Goal: Task Accomplishment & Management: Use online tool/utility

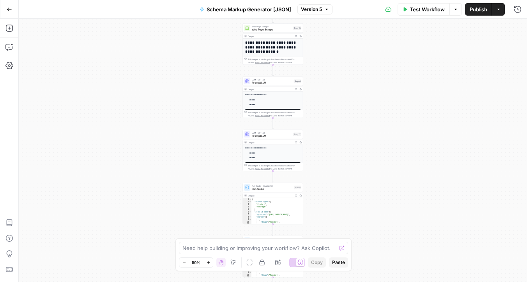
click at [11, 9] on icon "button" at bounding box center [9, 9] width 5 height 4
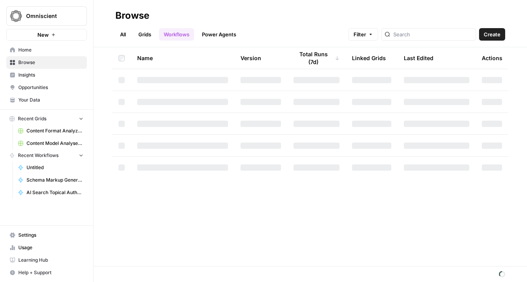
click at [500, 37] on span "Create" at bounding box center [492, 34] width 17 height 8
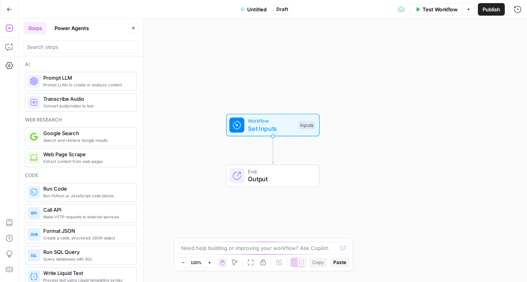
click at [255, 8] on span "Untitled" at bounding box center [257, 9] width 20 height 8
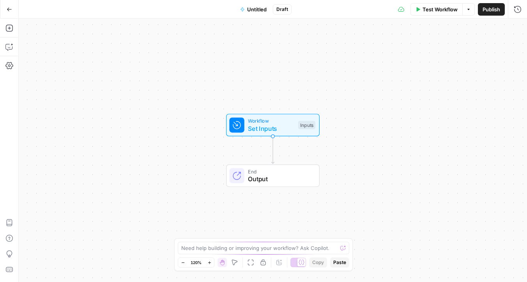
click at [255, 8] on span "Untitled" at bounding box center [257, 9] width 20 height 8
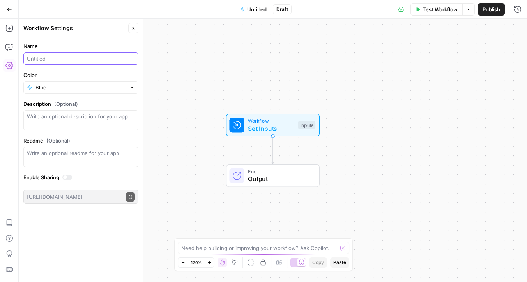
click at [39, 58] on input "Name" at bounding box center [81, 59] width 108 height 8
type input "Surround Sound SEO Sources"
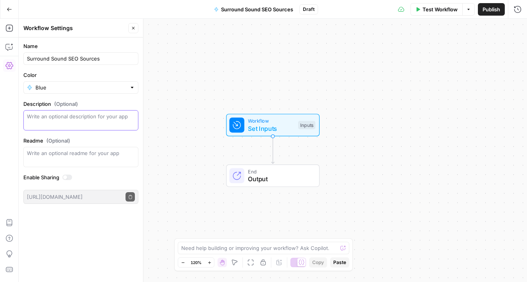
click at [63, 121] on textarea "Description (Optional)" at bounding box center [81, 120] width 108 height 16
click at [70, 154] on textarea "Readme (Optional)" at bounding box center [81, 153] width 108 height 8
click at [69, 176] on div at bounding box center [67, 176] width 10 height 5
click at [99, 78] on label "Color" at bounding box center [80, 75] width 115 height 8
click at [99, 83] on input "Blue" at bounding box center [80, 87] width 91 height 8
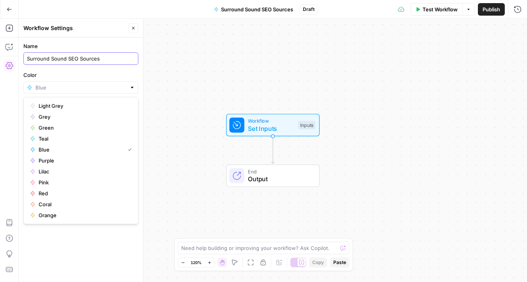
type input "Blue"
click at [69, 60] on input "Surround Sound SEO Sources" at bounding box center [81, 59] width 108 height 8
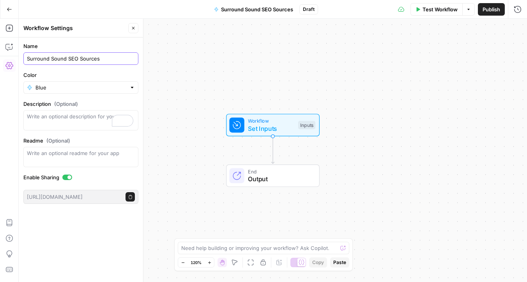
click at [69, 60] on input "Surround Sound SEO Sources" at bounding box center [81, 59] width 108 height 8
type input "Surround Sound Sources"
click at [106, 71] on label "Color" at bounding box center [80, 75] width 115 height 8
click at [106, 83] on input "Blue" at bounding box center [80, 87] width 91 height 8
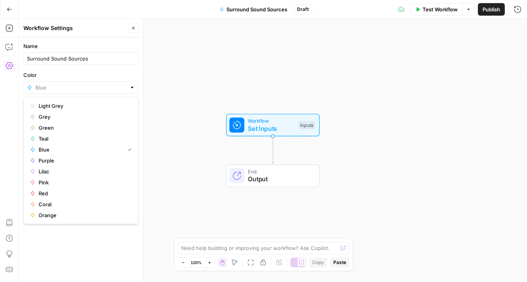
type input "Blue"
click at [96, 260] on div "Name Surround Sound Sources Color Blue Description (Optional) Readme (Optional)…" at bounding box center [81, 159] width 124 height 244
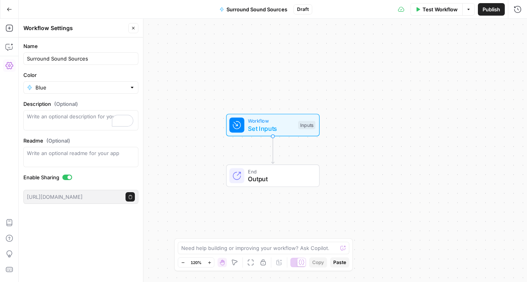
click at [69, 178] on div at bounding box center [69, 177] width 4 height 4
click at [205, 140] on div "Workflow Set Inputs Inputs End Output" at bounding box center [273, 150] width 509 height 263
click at [270, 121] on span "Workflow" at bounding box center [271, 120] width 46 height 7
click at [443, 48] on button "Add Field" at bounding box center [450, 53] width 115 height 12
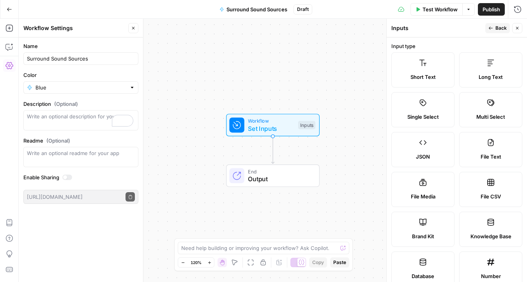
click at [443, 71] on label "Short Text" at bounding box center [423, 69] width 63 height 35
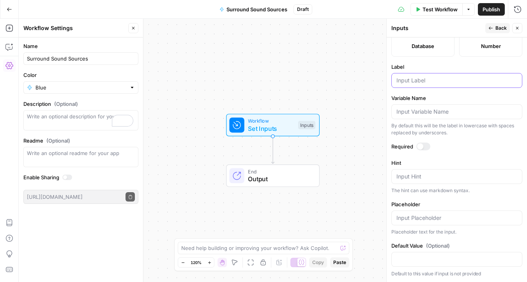
click at [420, 78] on input "Label" at bounding box center [457, 80] width 121 height 8
click at [438, 107] on div at bounding box center [457, 111] width 131 height 15
click at [433, 78] on input "Keyword" at bounding box center [457, 80] width 121 height 8
type input "Commercial Keyword"
click at [440, 113] on input "Variable Name" at bounding box center [457, 112] width 121 height 8
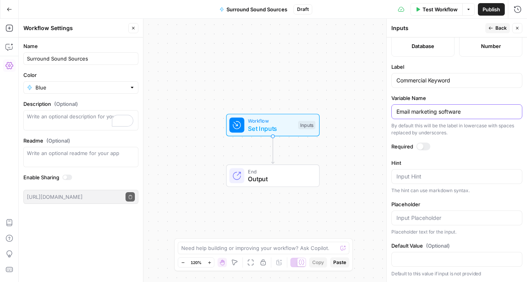
type input "Email marketing software"
click at [433, 174] on textarea "Hint" at bounding box center [457, 176] width 121 height 8
click at [424, 217] on input "Placeholder" at bounding box center [457, 218] width 121 height 8
click at [445, 173] on textarea "Hint" at bounding box center [457, 176] width 121 height 8
click at [427, 218] on input "Placeholder" at bounding box center [457, 218] width 121 height 8
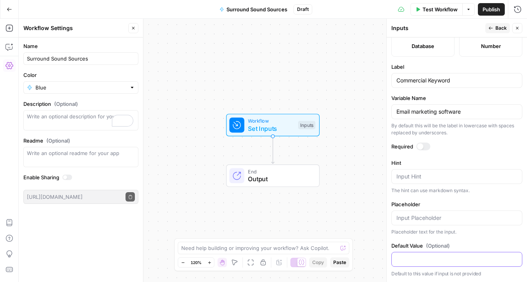
click at [423, 257] on input "Default Value (Optional)" at bounding box center [457, 259] width 121 height 8
click at [422, 147] on div at bounding box center [420, 146] width 6 height 6
click at [422, 147] on div at bounding box center [424, 146] width 14 height 8
click at [424, 137] on form "Input type Short Text Long Text Single Select Multi Select JSON File Text File …" at bounding box center [457, 159] width 140 height 244
click at [424, 147] on div at bounding box center [424, 146] width 14 height 8
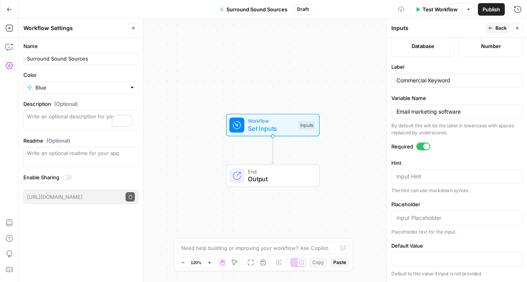
click at [424, 147] on div at bounding box center [427, 146] width 6 height 6
click at [424, 147] on div at bounding box center [424, 146] width 14 height 8
click at [422, 174] on textarea "Hint" at bounding box center [457, 176] width 121 height 8
click at [440, 112] on input "Email marketing software" at bounding box center [457, 112] width 121 height 8
click at [427, 192] on div "The hint can use markdown syntax." at bounding box center [457, 190] width 131 height 7
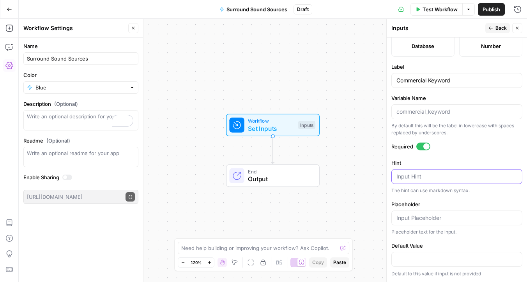
click at [427, 175] on textarea "Hint" at bounding box center [457, 176] width 121 height 8
paste textarea "Email marketing software"
type textarea "Email marketing software"
click at [424, 213] on div at bounding box center [457, 217] width 131 height 15
paste input "Email marketing software"
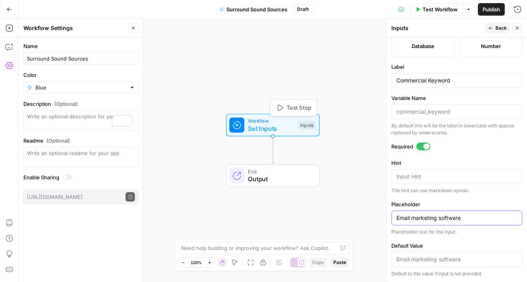
type input "Email marketing software"
click at [287, 108] on span "Test Step" at bounding box center [299, 107] width 25 height 9
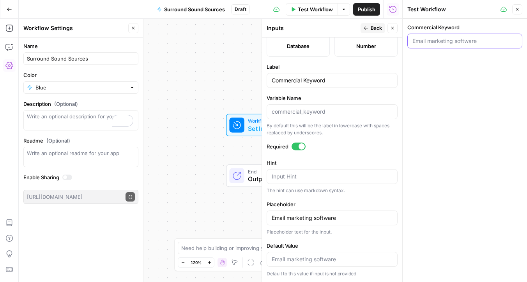
click at [438, 42] on input "Commercial Keyword" at bounding box center [465, 41] width 105 height 8
paste input "Email marketing software"
type input "Email marketing software"
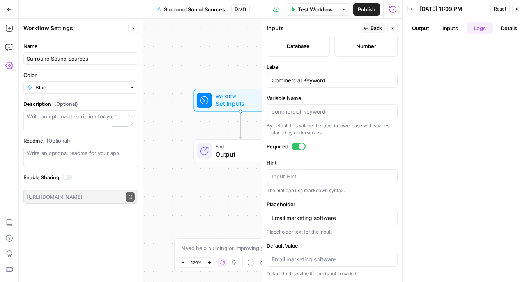
click at [520, 10] on button "Close" at bounding box center [517, 9] width 10 height 10
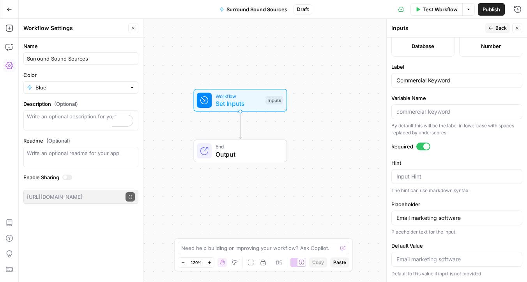
click at [137, 28] on button "Close" at bounding box center [133, 28] width 10 height 10
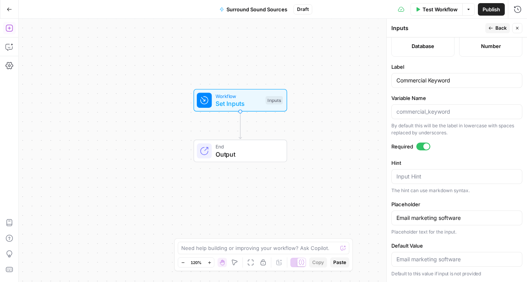
click at [7, 27] on icon "button" at bounding box center [9, 28] width 8 height 8
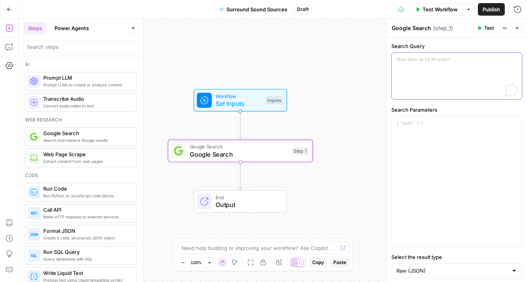
click at [438, 79] on div "To enrich screen reader interactions, please activate Accessibility in Grammarl…" at bounding box center [457, 76] width 130 height 46
click at [515, 59] on icon "button" at bounding box center [515, 60] width 4 height 4
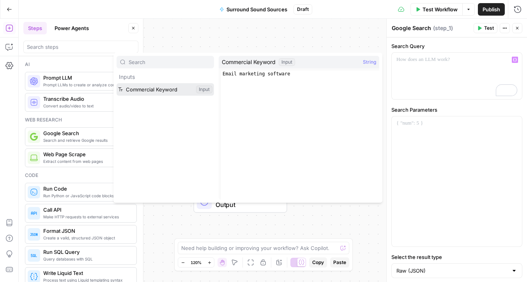
click at [170, 91] on button "Select variable Commercial Keyword" at bounding box center [166, 89] width 98 height 12
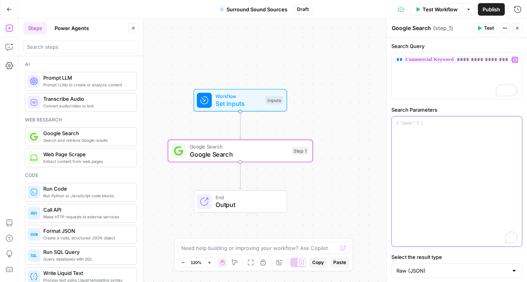
click at [435, 136] on div "To enrich screen reader interactions, please activate Accessibility in Grammarl…" at bounding box center [457, 181] width 130 height 130
click at [466, 201] on div "To enrich screen reader interactions, please activate Accessibility in Grammarl…" at bounding box center [457, 181] width 130 height 130
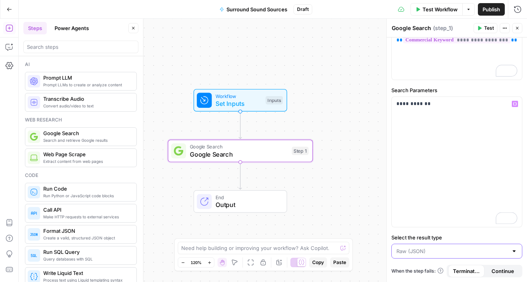
click at [442, 250] on input "Select the result type" at bounding box center [453, 251] width 112 height 8
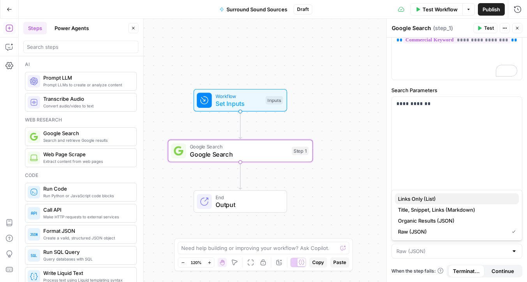
click at [440, 202] on button "Links Only (List)" at bounding box center [457, 198] width 124 height 11
type input "Links Only (List)"
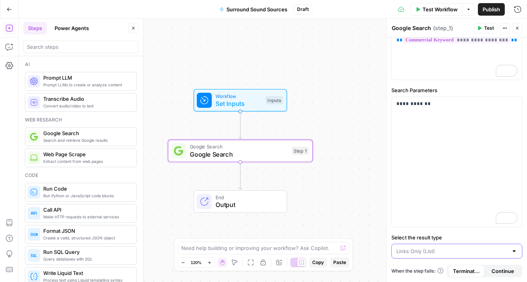
click at [436, 249] on input "Select the result type" at bounding box center [453, 251] width 112 height 8
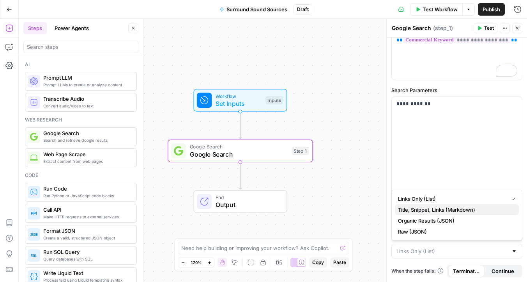
click at [436, 211] on span "Title, Snippet, Links (Markdown)" at bounding box center [455, 210] width 115 height 8
type input "Title, Snippet, Links (Markdown)"
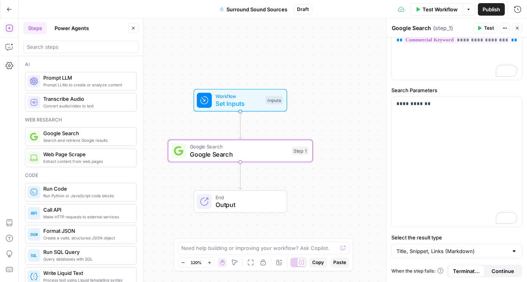
click at [490, 30] on span "Test" at bounding box center [489, 28] width 10 height 7
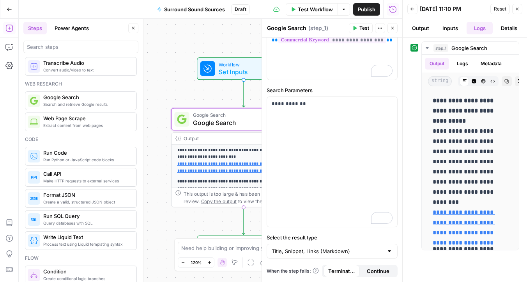
scroll to position [100, 0]
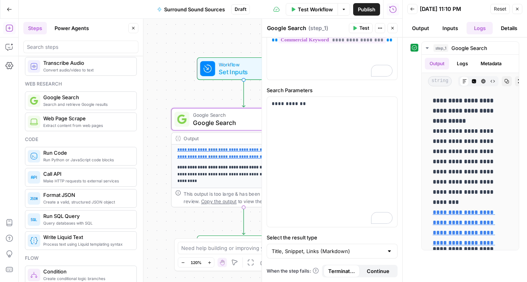
click at [159, 160] on div "**********" at bounding box center [211, 150] width 384 height 263
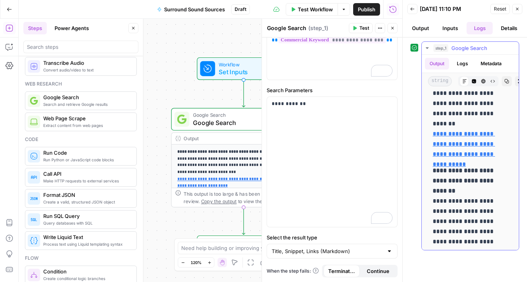
scroll to position [0, 0]
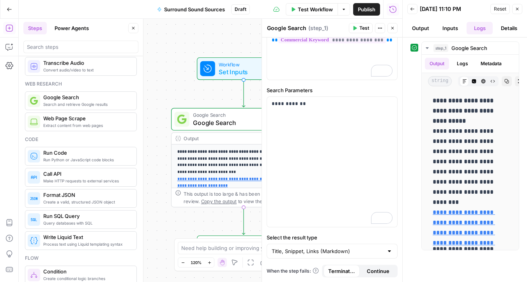
click at [518, 5] on button "Close" at bounding box center [517, 9] width 10 height 10
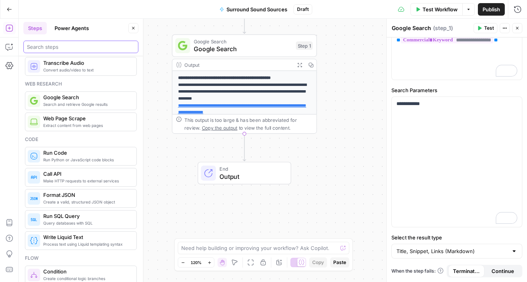
click at [84, 48] on input "search" at bounding box center [81, 47] width 108 height 8
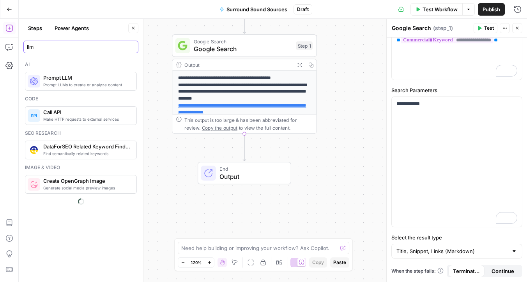
type input "llm"
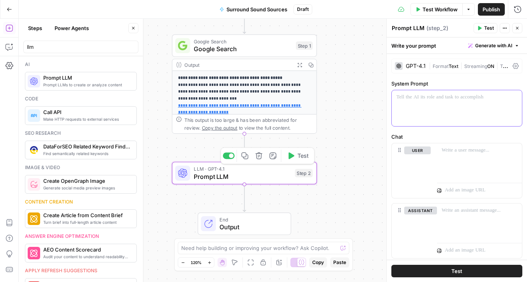
click at [415, 110] on div at bounding box center [457, 108] width 130 height 36
click at [423, 100] on p "To enrich screen reader interactions, please activate Accessibility in Grammarl…" at bounding box center [457, 97] width 121 height 8
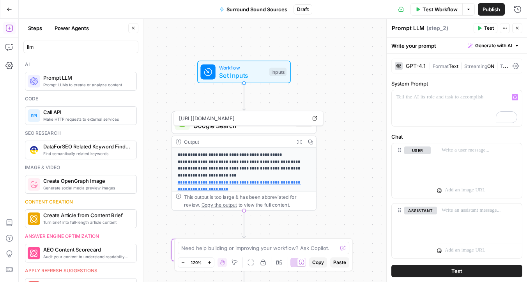
click at [264, 71] on span "Set Inputs" at bounding box center [242, 75] width 46 height 9
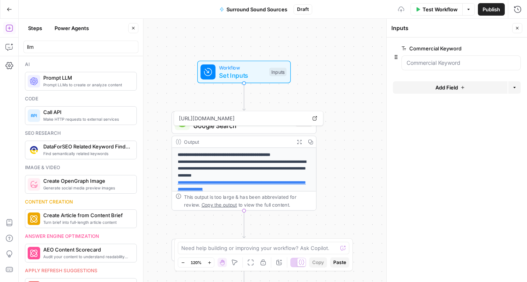
click at [454, 84] on span "Add Field" at bounding box center [447, 87] width 23 height 8
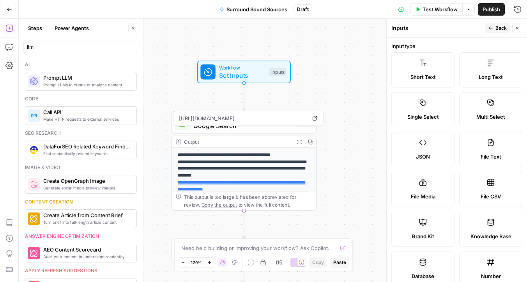
scroll to position [230, 0]
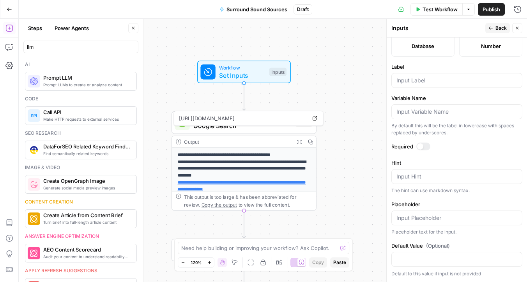
click at [434, 181] on div "Input Hint" at bounding box center [457, 176] width 131 height 15
type textarea "Com"
click at [427, 78] on input "Label" at bounding box center [457, 80] width 121 height 8
type input "U"
click at [430, 79] on input "URL (Client's website)" at bounding box center [457, 80] width 121 height 8
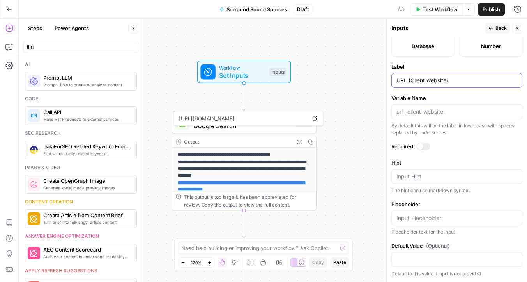
type input "URL (Client website)"
click at [450, 178] on textarea "Hint" at bounding box center [457, 176] width 121 height 8
paste textarea "https://beomniscient.com/wp-admin/"
drag, startPoint x: 465, startPoint y: 175, endPoint x: 527, endPoint y: 175, distance: 61.6
click at [527, 175] on form "Input type Short Text Long Text Single Select Multi Select JSON File Text File …" at bounding box center [457, 159] width 140 height 244
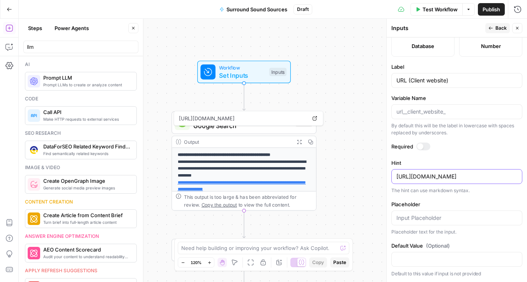
type textarea "[URL][DOMAIN_NAME]"
click at [464, 192] on div "The hint can use markdown syntax." at bounding box center [457, 190] width 131 height 7
click at [271, 56] on span "Test Step" at bounding box center [270, 54] width 25 height 9
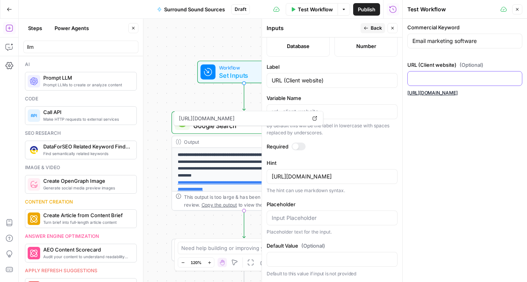
click at [439, 78] on input "URL (Client website) (Optional)" at bounding box center [465, 78] width 105 height 8
paste input "[URL][DOMAIN_NAME]"
type input "[URL][DOMAIN_NAME]"
click at [516, 5] on button "Close" at bounding box center [517, 9] width 10 height 10
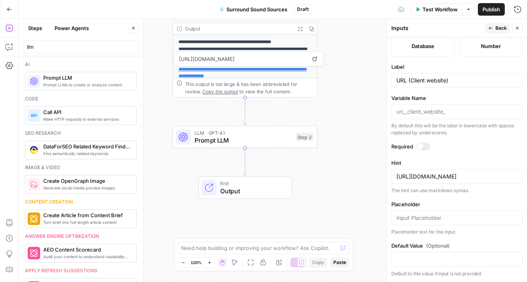
click at [230, 133] on span "LLM · GPT-4.1" at bounding box center [244, 132] width 98 height 7
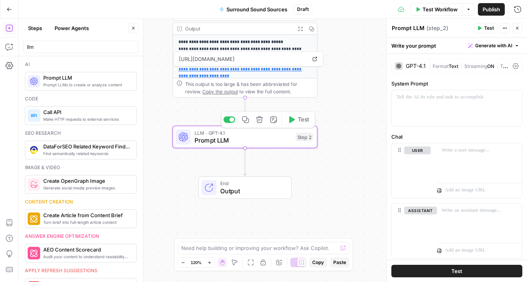
click at [169, 107] on div "**********" at bounding box center [273, 150] width 509 height 263
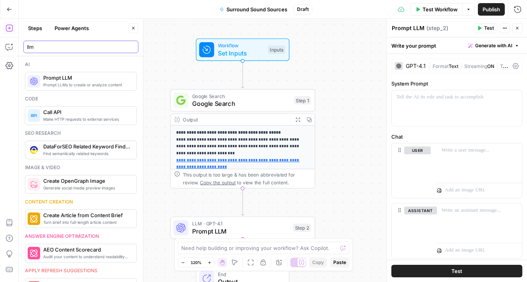
click at [91, 48] on input "llm" at bounding box center [81, 47] width 108 height 8
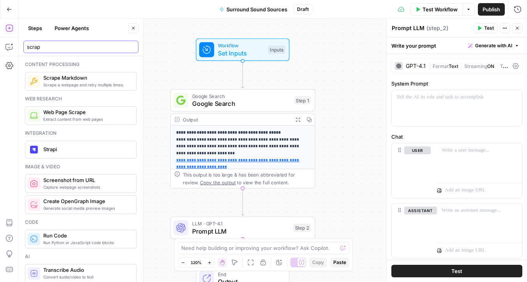
type input "scrap"
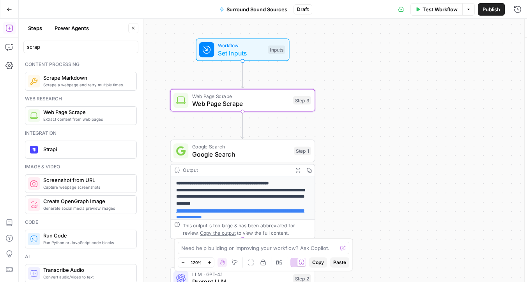
type textarea "Web Page Scrape"
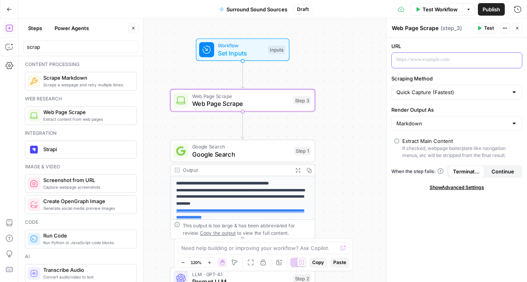
click at [432, 62] on p at bounding box center [451, 60] width 108 height 8
click at [515, 62] on button "Variables Menu" at bounding box center [515, 60] width 6 height 6
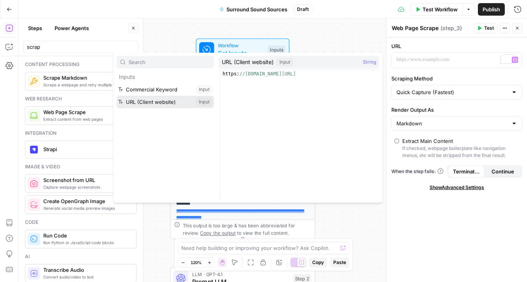
click at [175, 99] on button "Select variable URL (Client website)" at bounding box center [166, 102] width 98 height 12
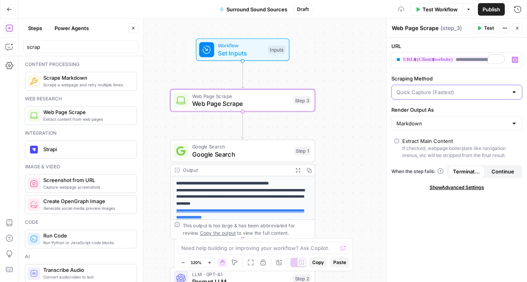
click at [437, 91] on input "Scraping Method" at bounding box center [453, 92] width 112 height 8
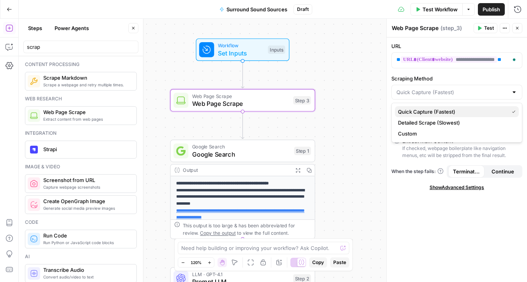
click at [438, 110] on span "Quick Capture (Fastest)" at bounding box center [452, 112] width 108 height 8
type input "Quick Capture (Fastest)"
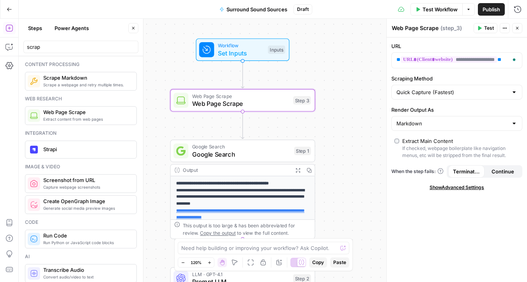
click at [484, 26] on button "Test" at bounding box center [486, 28] width 24 height 10
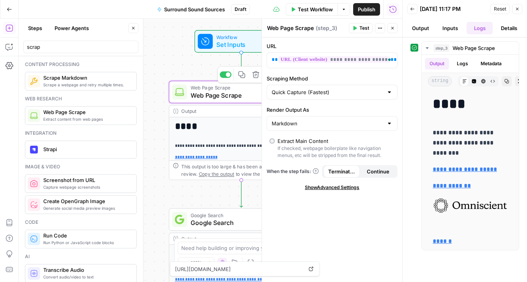
click at [201, 97] on span "Web Page Scrape" at bounding box center [240, 94] width 98 height 9
click at [520, 7] on icon "button" at bounding box center [517, 9] width 5 height 5
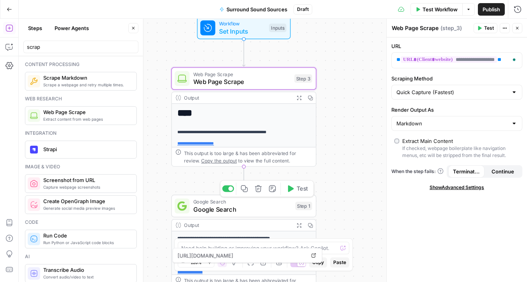
click at [269, 206] on span "Google Search" at bounding box center [242, 208] width 98 height 9
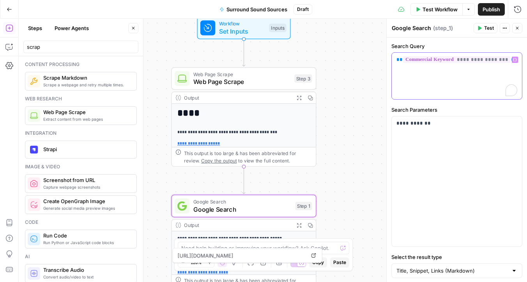
click at [481, 76] on div "**********" at bounding box center [457, 76] width 130 height 46
click at [514, 62] on button "Variables Menu" at bounding box center [515, 60] width 6 height 6
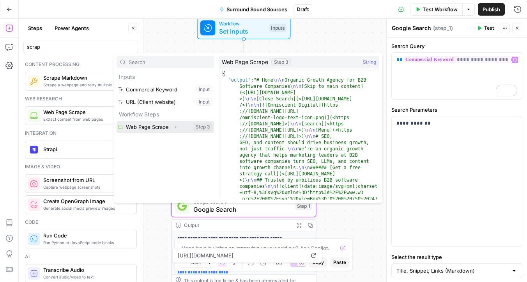
click at [175, 129] on button "Expand" at bounding box center [175, 127] width 10 height 10
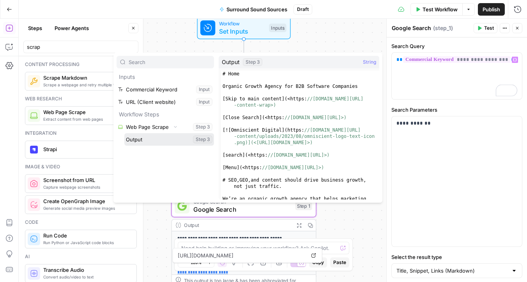
click at [168, 143] on button "Select variable Output" at bounding box center [169, 139] width 90 height 12
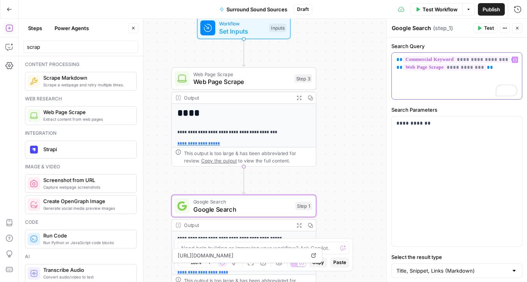
drag, startPoint x: 496, startPoint y: 66, endPoint x: 391, endPoint y: 66, distance: 105.3
click at [391, 66] on div "**********" at bounding box center [457, 169] width 140 height 264
copy p "**********"
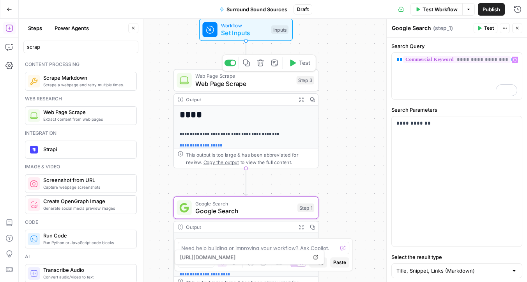
click at [214, 83] on span "Web Page Scrape" at bounding box center [244, 83] width 98 height 9
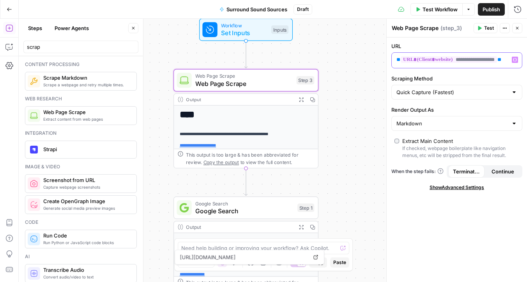
click at [510, 65] on div "**********" at bounding box center [457, 60] width 130 height 15
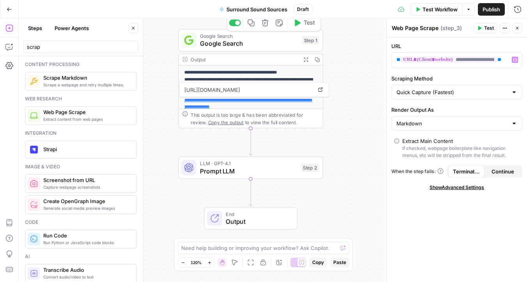
click at [250, 43] on span "Google Search" at bounding box center [249, 43] width 98 height 9
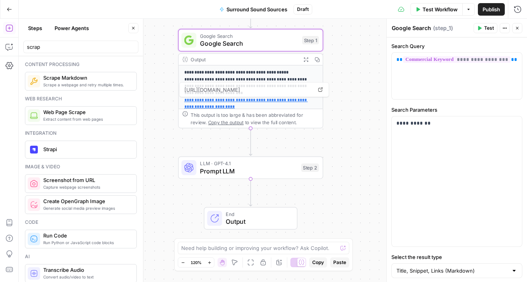
click at [251, 173] on span "Prompt LLM" at bounding box center [249, 170] width 98 height 9
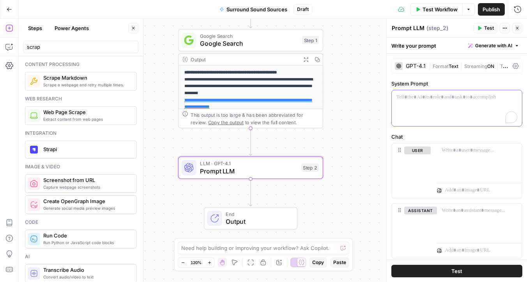
click at [441, 102] on div "To enrich screen reader interactions, please activate Accessibility in Grammarl…" at bounding box center [457, 108] width 130 height 36
click at [517, 97] on span "Variables Menu" at bounding box center [517, 97] width 0 height 0
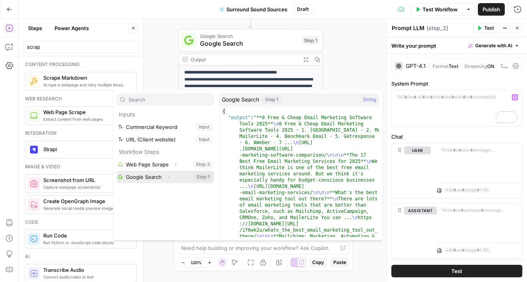
click at [168, 177] on icon "button" at bounding box center [169, 177] width 2 height 3
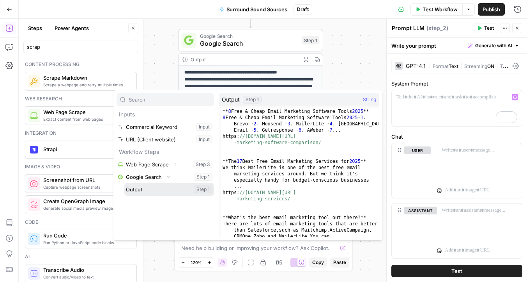
click at [155, 193] on button "Select variable Output" at bounding box center [169, 189] width 90 height 12
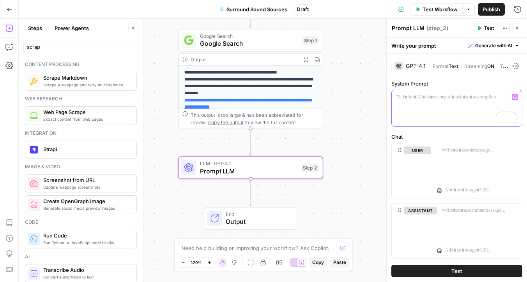
click at [516, 97] on icon "button" at bounding box center [515, 97] width 4 height 4
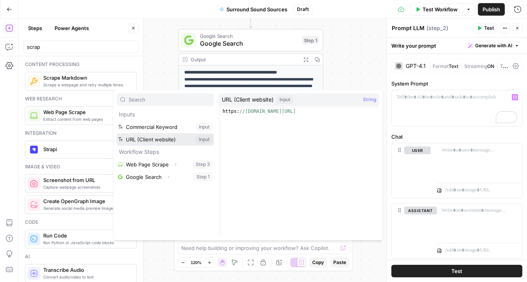
click at [172, 142] on button "Select variable URL (Client website)" at bounding box center [166, 139] width 98 height 12
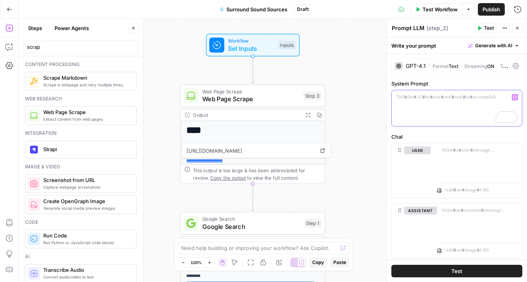
click at [516, 98] on icon "button" at bounding box center [515, 98] width 4 height 4
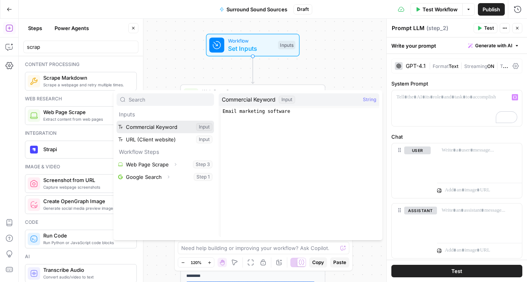
click at [181, 130] on button "Select variable Commercial Keyword" at bounding box center [166, 127] width 98 height 12
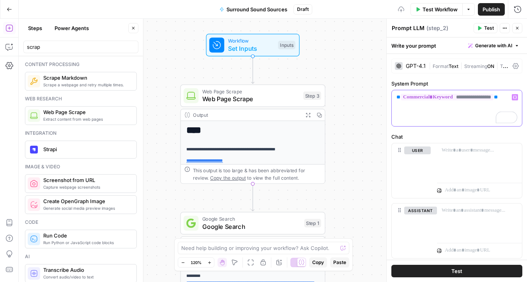
click at [465, 107] on div "**********" at bounding box center [457, 108] width 130 height 36
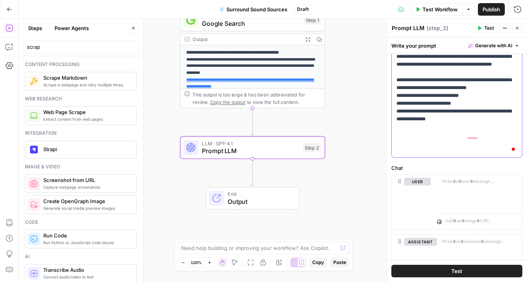
scroll to position [259, 0]
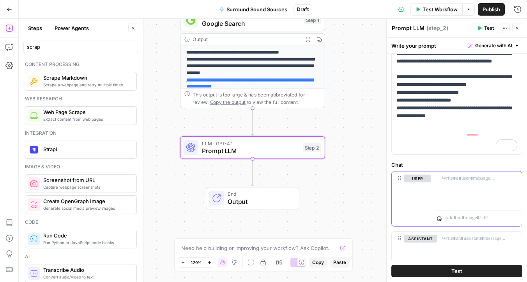
click at [449, 193] on div at bounding box center [479, 189] width 85 height 36
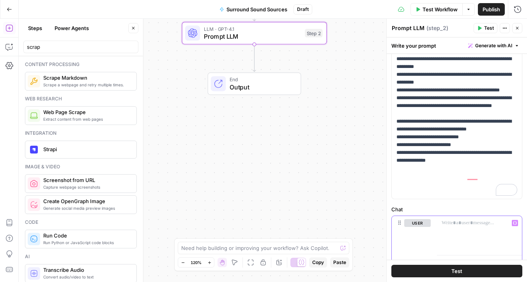
scroll to position [0, 0]
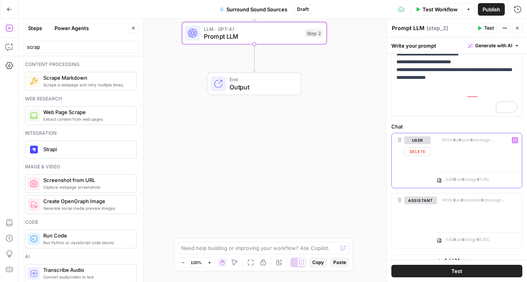
click at [462, 154] on div at bounding box center [479, 151] width 85 height 36
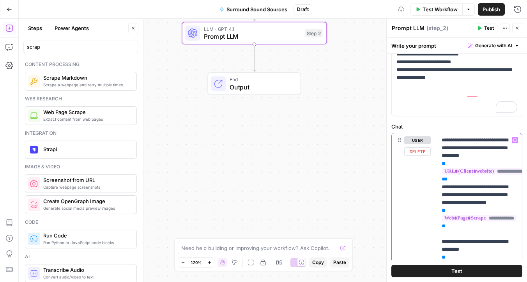
scroll to position [16, 0]
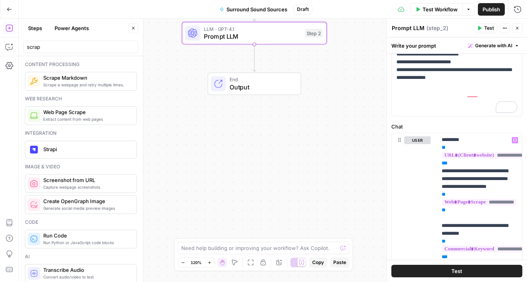
click at [485, 33] on button "Test" at bounding box center [486, 28] width 24 height 10
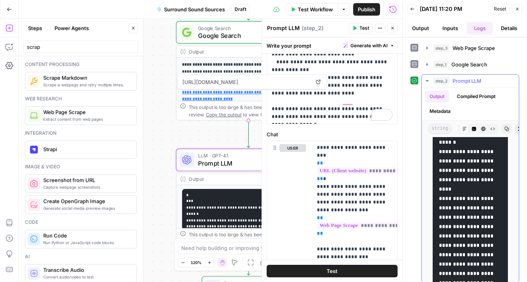
scroll to position [297, 0]
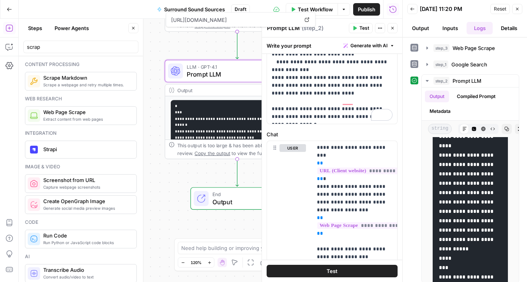
click at [519, 14] on button "Close" at bounding box center [517, 9] width 10 height 10
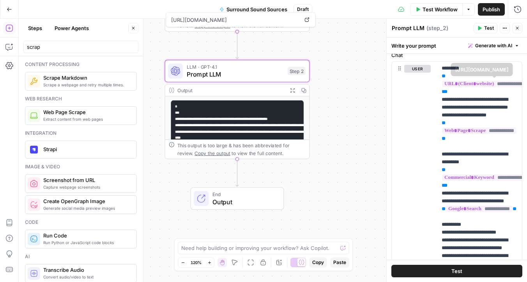
scroll to position [406, 0]
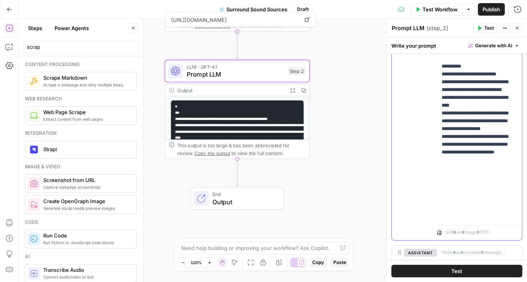
click at [473, 189] on p "**********" at bounding box center [480, 55] width 76 height 328
click at [487, 218] on p "**********" at bounding box center [480, 58] width 76 height 335
click at [487, 215] on p "**********" at bounding box center [480, 58] width 76 height 335
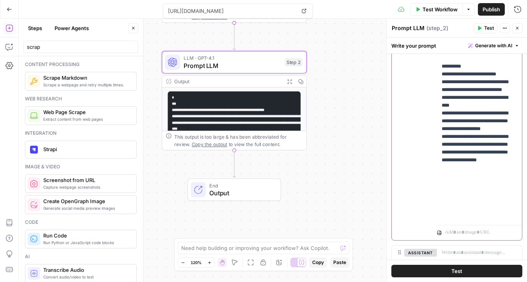
drag, startPoint x: 471, startPoint y: 198, endPoint x: 442, endPoint y: 198, distance: 28.5
click at [442, 198] on p "**********" at bounding box center [480, 58] width 76 height 335
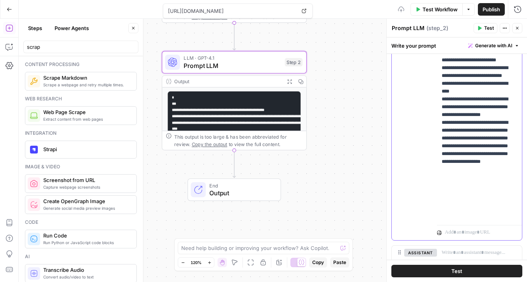
scroll to position [39, 0]
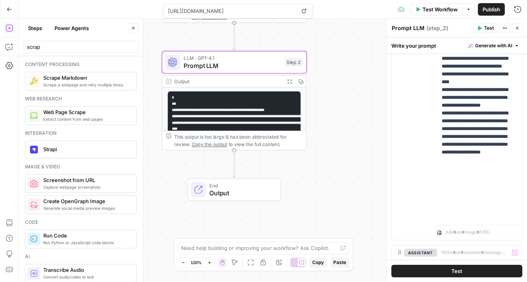
click at [475, 270] on button "Test" at bounding box center [457, 270] width 131 height 12
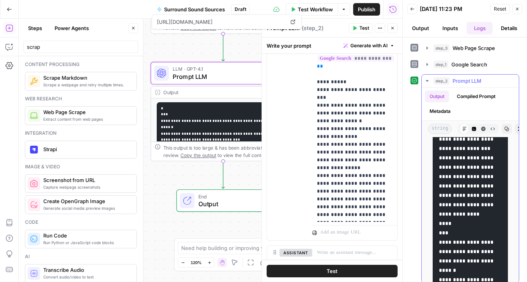
scroll to position [54, 0]
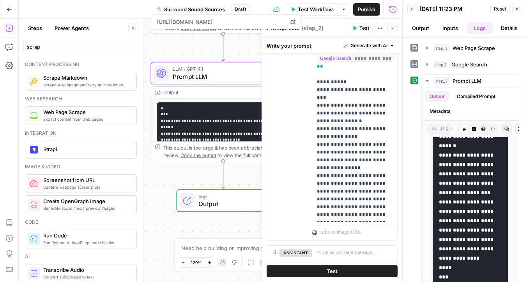
click at [518, 12] on button "Close" at bounding box center [517, 9] width 10 height 10
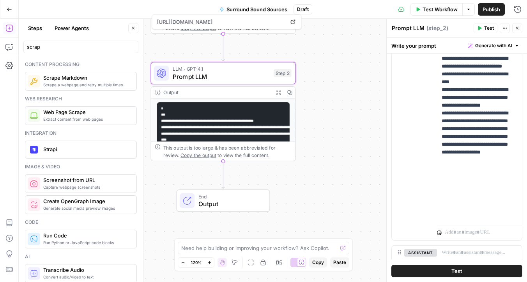
scroll to position [519, 0]
click at [278, 91] on icon "button" at bounding box center [278, 92] width 5 height 5
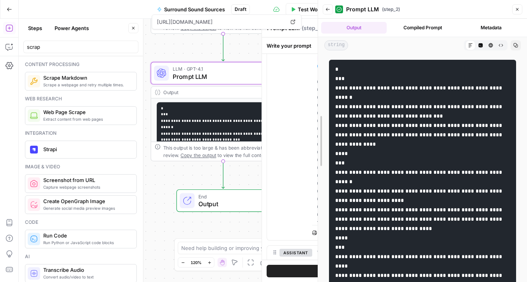
drag, startPoint x: 402, startPoint y: 127, endPoint x: 317, endPoint y: 128, distance: 84.3
click at [317, 128] on div at bounding box center [318, 141] width 8 height 282
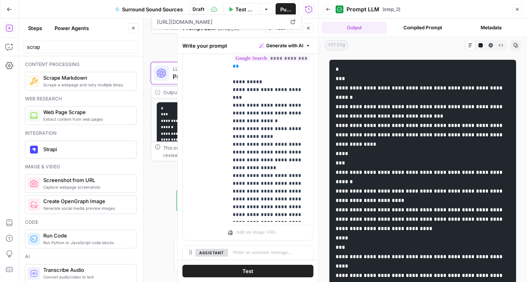
click at [519, 11] on icon "button" at bounding box center [517, 9] width 5 height 5
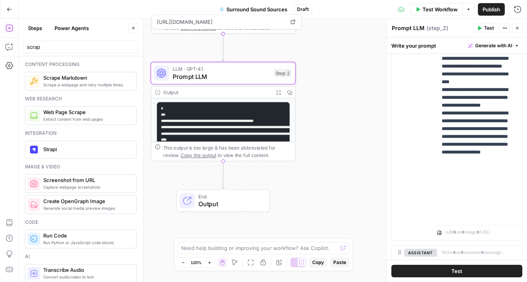
scroll to position [519, 0]
drag, startPoint x: 477, startPoint y: 168, endPoint x: 488, endPoint y: 186, distance: 21.5
click at [489, 188] on p "**********" at bounding box center [480, 42] width 76 height 351
copy p "**********"
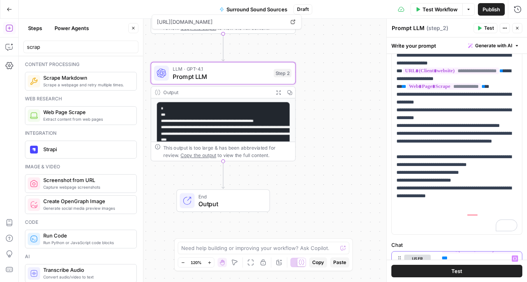
scroll to position [87, 0]
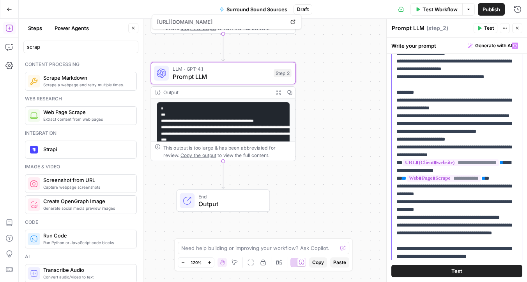
click at [431, 104] on p "**********" at bounding box center [457, 182] width 121 height 281
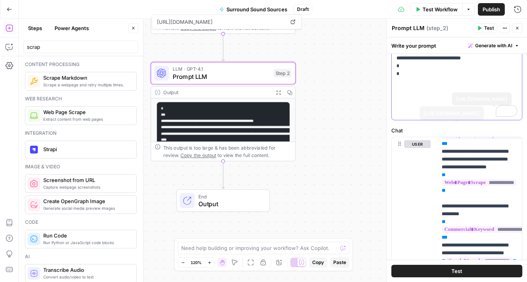
scroll to position [381, 0]
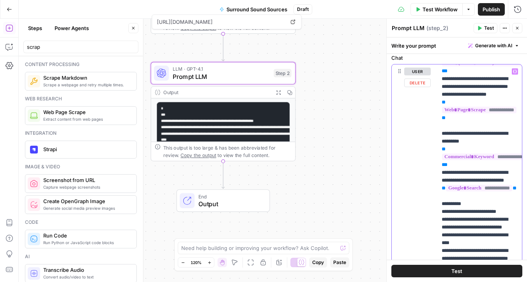
click at [472, 139] on p "**********" at bounding box center [480, 203] width 76 height 351
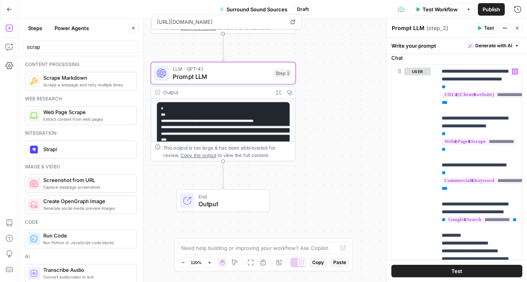
click at [480, 30] on icon "button" at bounding box center [479, 28] width 5 height 5
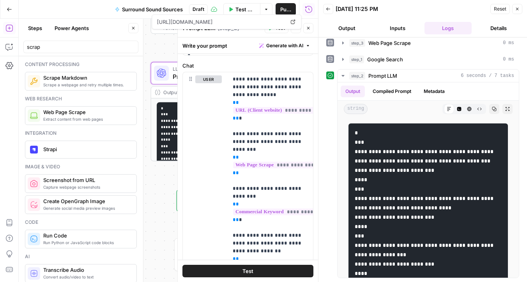
click at [518, 10] on icon "button" at bounding box center [517, 9] width 5 height 5
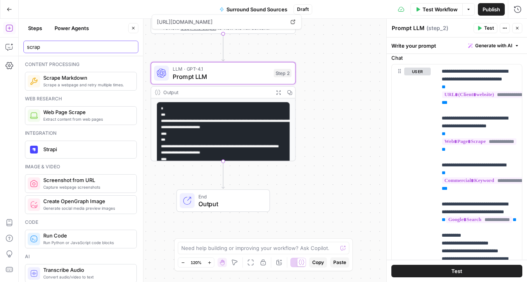
drag, startPoint x: 73, startPoint y: 47, endPoint x: 0, endPoint y: 47, distance: 73.3
click at [0, 47] on body "**********" at bounding box center [263, 141] width 527 height 282
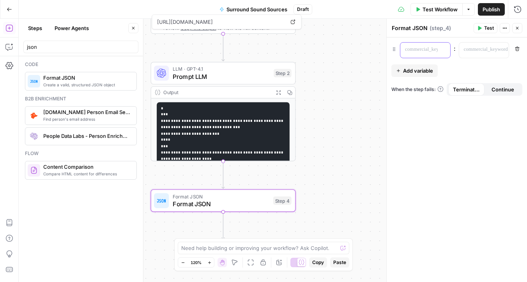
click at [440, 50] on div "“/” to reference Variables Menu" at bounding box center [426, 50] width 50 height 15
click at [443, 48] on icon "button" at bounding box center [444, 50] width 4 height 4
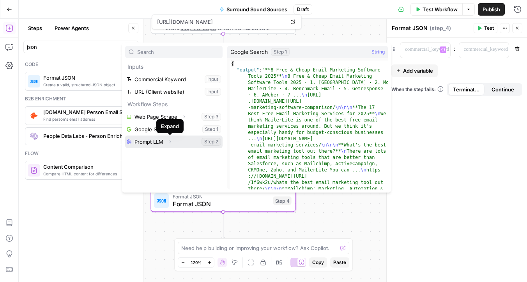
click at [171, 140] on icon "button" at bounding box center [170, 141] width 5 height 5
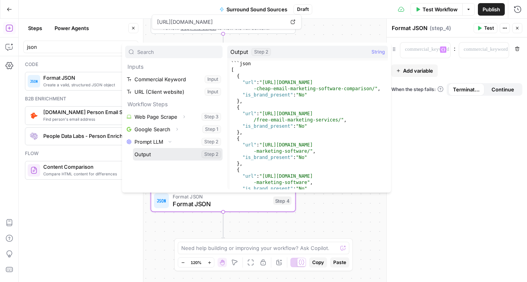
click at [190, 156] on button "Select variable Output" at bounding box center [178, 154] width 90 height 12
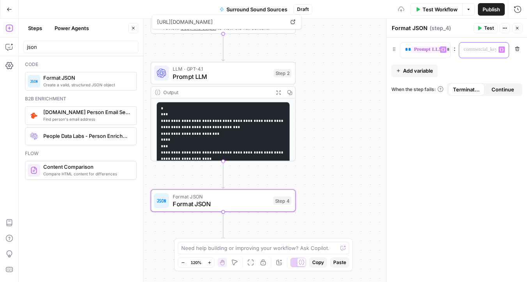
click at [470, 50] on p at bounding box center [478, 50] width 28 height 8
click at [431, 57] on div "**********" at bounding box center [419, 50] width 37 height 15
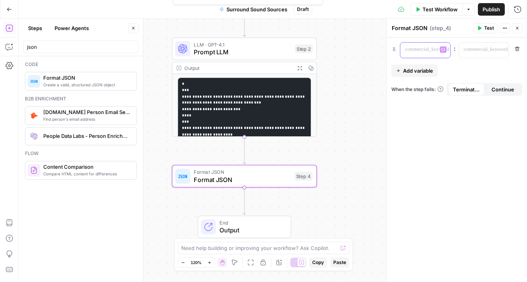
click at [442, 50] on icon "button" at bounding box center [444, 50] width 4 height 4
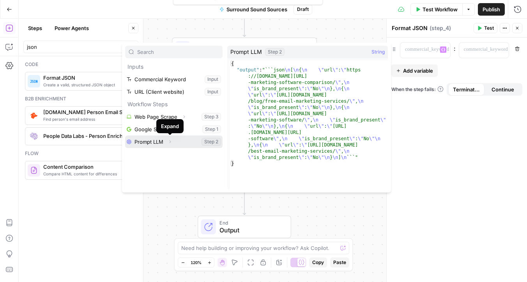
click at [171, 144] on button "Expand" at bounding box center [170, 142] width 10 height 10
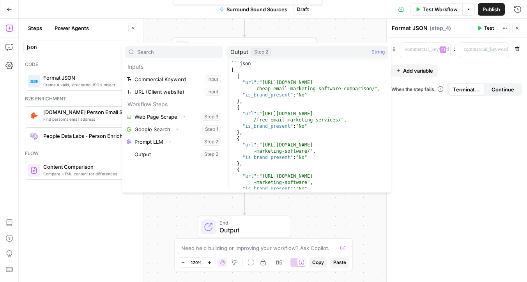
click at [291, 210] on div "**********" at bounding box center [273, 150] width 509 height 263
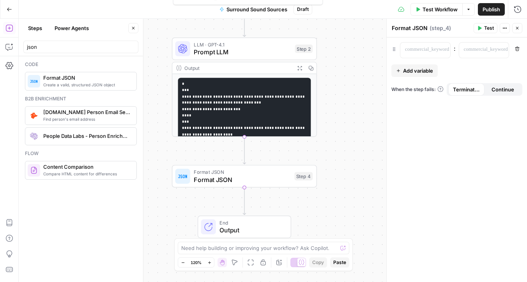
click at [81, 51] on div "json" at bounding box center [80, 47] width 115 height 12
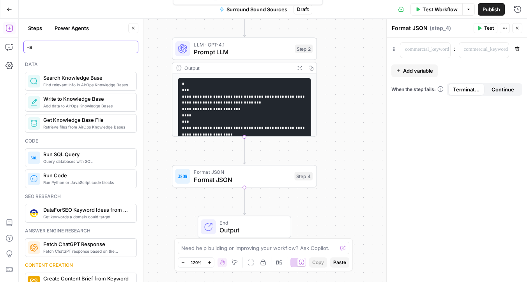
type input "-"
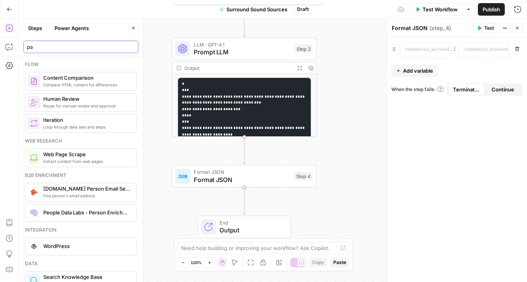
type input "p"
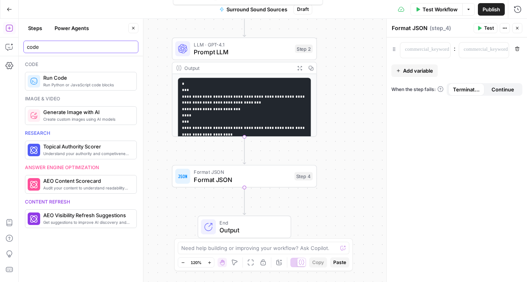
type input "code"
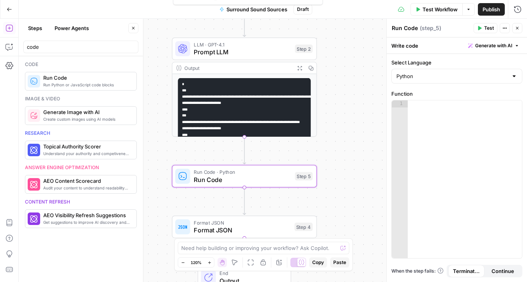
click at [431, 114] on div at bounding box center [465, 186] width 114 height 172
click at [502, 49] on button "Generate with AI" at bounding box center [493, 46] width 57 height 10
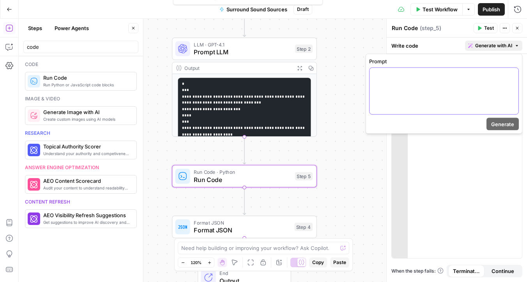
click at [447, 95] on div at bounding box center [444, 91] width 149 height 46
click at [511, 74] on icon "button" at bounding box center [512, 75] width 4 height 4
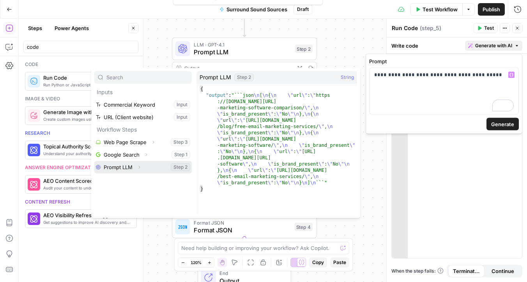
click at [142, 165] on button "Expand" at bounding box center [139, 167] width 10 height 10
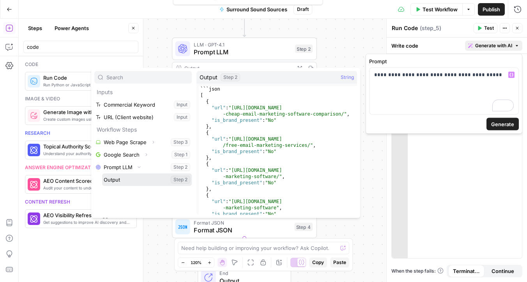
click at [137, 181] on button "Select variable Output" at bounding box center [147, 179] width 90 height 12
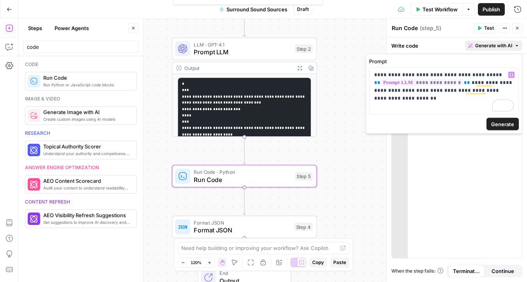
click at [507, 124] on span "Generate" at bounding box center [502, 124] width 23 height 8
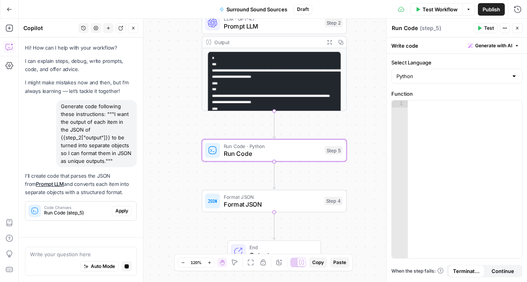
scroll to position [12, 0]
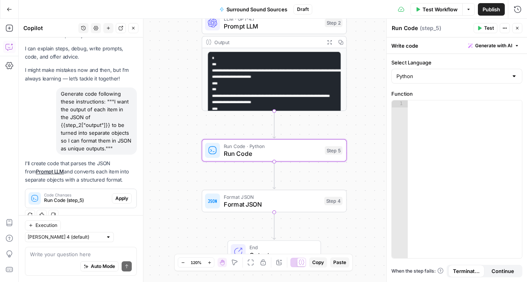
click at [119, 197] on span "Apply" at bounding box center [121, 198] width 13 height 7
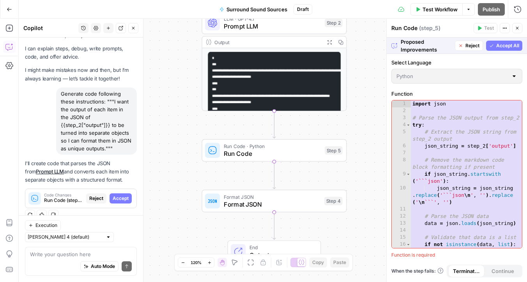
click at [507, 42] on span "Accept All" at bounding box center [507, 45] width 23 height 7
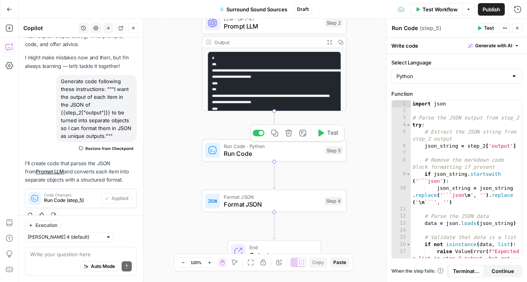
click at [328, 130] on span "Test" at bounding box center [332, 133] width 11 height 9
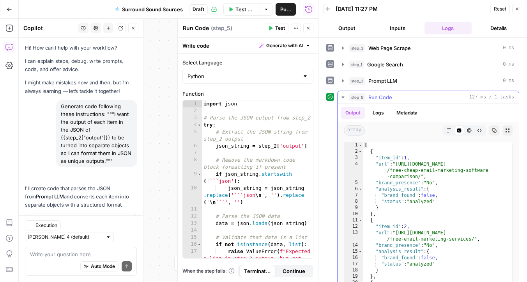
scroll to position [25, 0]
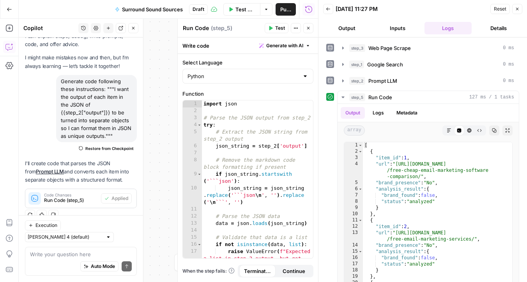
click at [515, 8] on icon "button" at bounding box center [517, 9] width 5 height 5
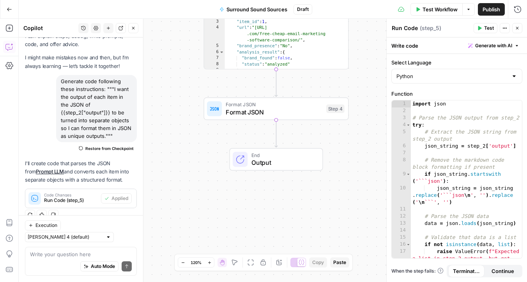
click at [263, 115] on span "Format JSON" at bounding box center [274, 111] width 97 height 9
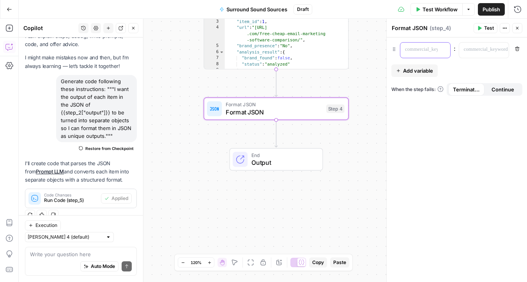
click at [436, 51] on div at bounding box center [419, 50] width 37 height 15
click at [443, 48] on icon "button" at bounding box center [444, 50] width 4 height 4
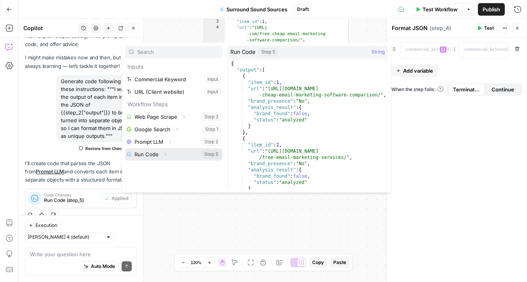
click at [165, 153] on icon "button" at bounding box center [165, 154] width 5 height 5
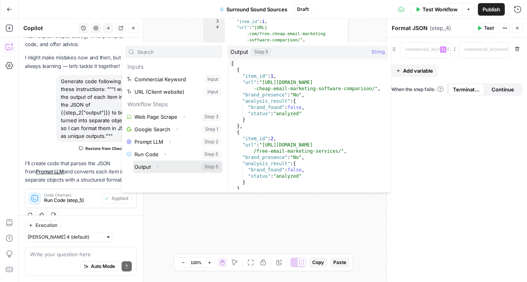
click at [158, 168] on icon "button" at bounding box center [157, 166] width 5 height 5
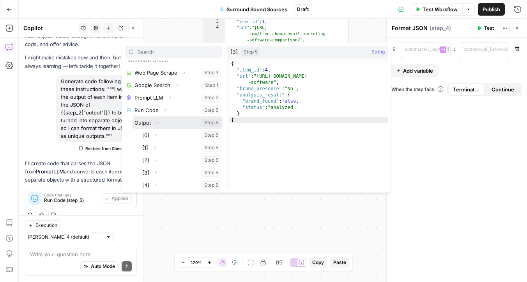
scroll to position [46, 0]
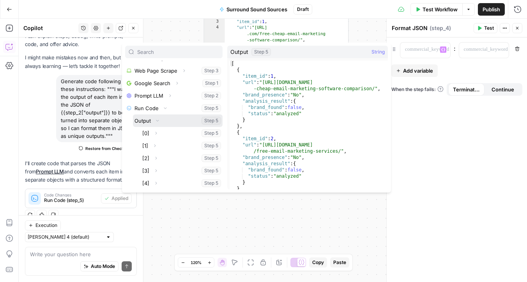
click at [146, 122] on button "Select variable Output" at bounding box center [178, 120] width 90 height 12
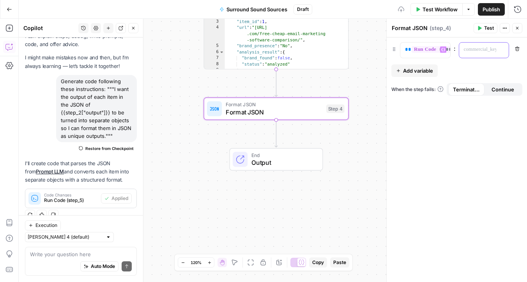
click at [481, 54] on div at bounding box center [477, 50] width 37 height 15
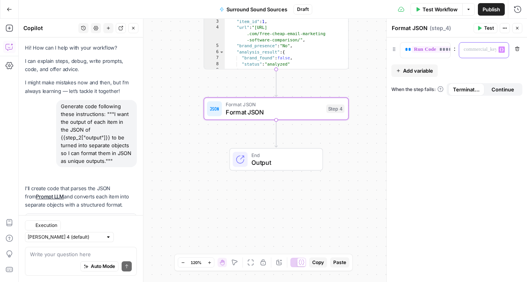
scroll to position [25, 0]
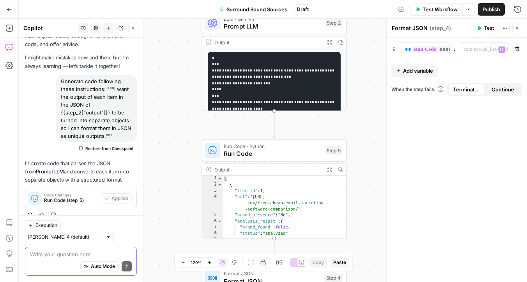
click at [74, 255] on textarea at bounding box center [81, 254] width 102 height 8
type textarea "Act"
click at [260, 42] on div "Output" at bounding box center [268, 41] width 107 height 7
click at [267, 28] on span "Prompt LLM" at bounding box center [273, 25] width 98 height 9
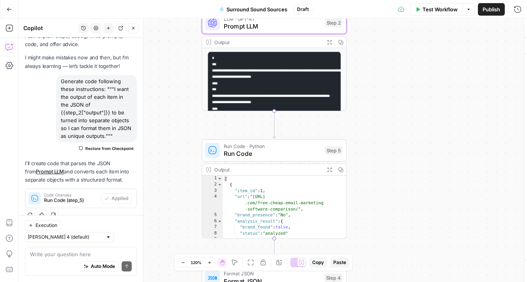
type textarea "Prompt LLM"
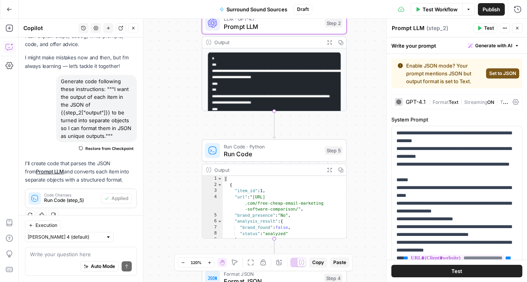
click at [280, 23] on span "Prompt LLM" at bounding box center [273, 26] width 98 height 9
click at [441, 153] on p "**********" at bounding box center [457, 277] width 121 height 296
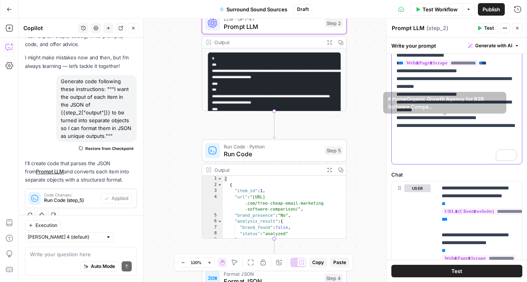
scroll to position [354, 0]
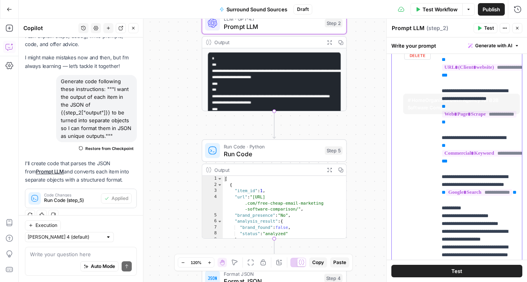
click at [461, 115] on p "**********" at bounding box center [480, 176] width 76 height 273
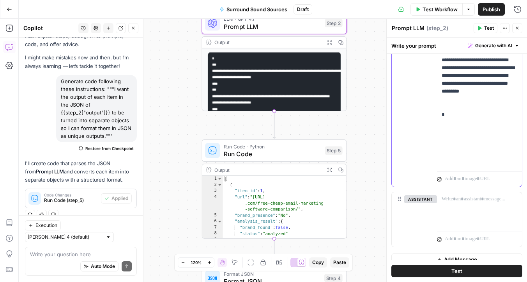
scroll to position [6, 0]
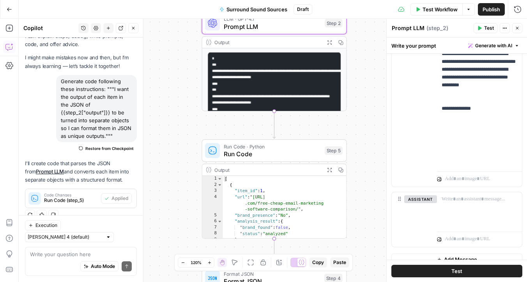
click at [466, 173] on div at bounding box center [479, 177] width 85 height 19
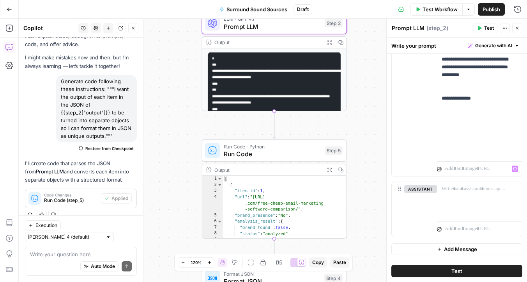
scroll to position [16, 0]
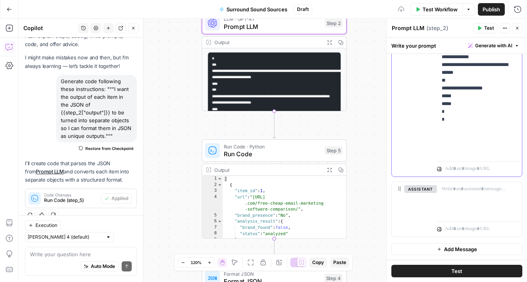
scroll to position [110, 0]
click at [461, 268] on span "Test" at bounding box center [457, 271] width 11 height 8
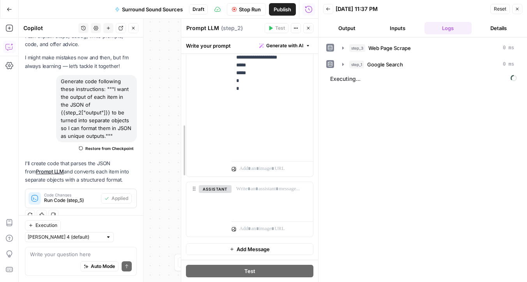
scroll to position [117, 0]
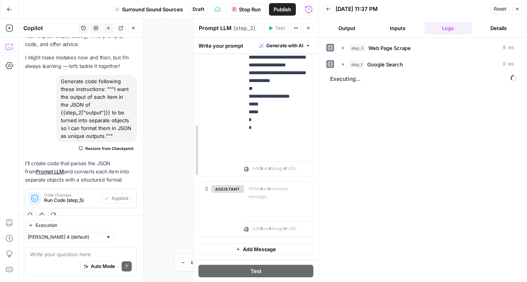
drag, startPoint x: 181, startPoint y: 127, endPoint x: 282, endPoint y: 131, distance: 100.3
drag, startPoint x: 143, startPoint y: 122, endPoint x: 91, endPoint y: 122, distance: 51.9
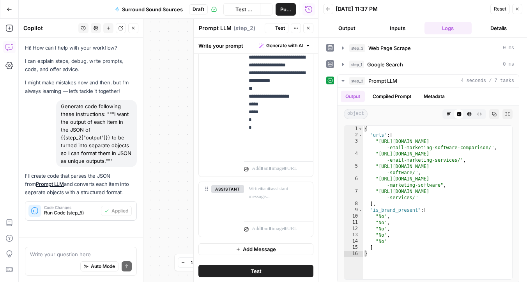
scroll to position [25, 0]
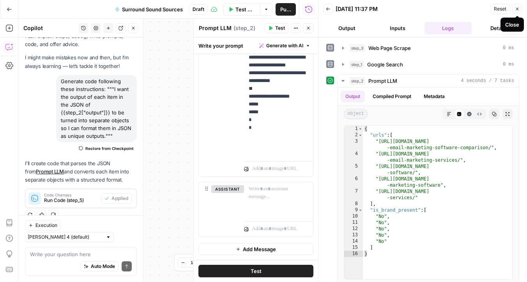
click at [515, 12] on button "Close" at bounding box center [517, 9] width 10 height 10
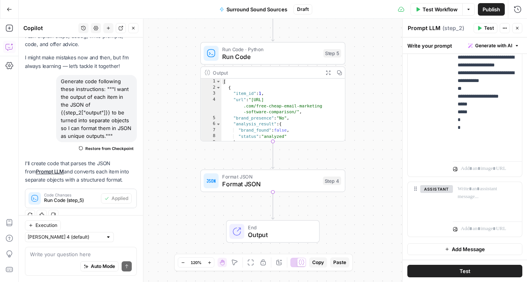
click at [242, 57] on span "Run Code" at bounding box center [271, 56] width 98 height 9
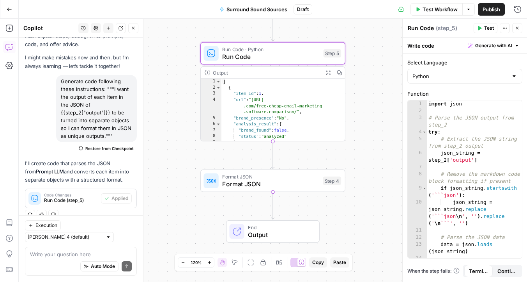
click at [253, 174] on span "Format JSON" at bounding box center [270, 176] width 97 height 7
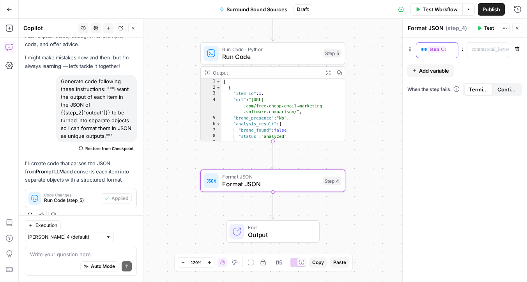
click at [447, 52] on div "**********" at bounding box center [438, 50] width 42 height 15
click at [449, 50] on icon "button" at bounding box center [451, 50] width 4 height 4
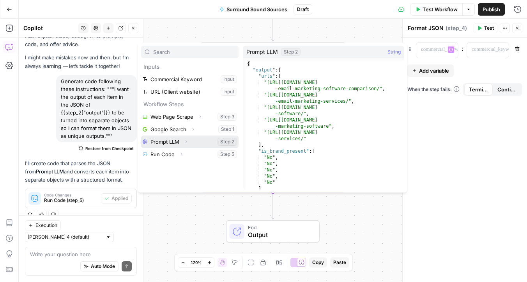
click at [186, 144] on button "Expand" at bounding box center [186, 142] width 10 height 10
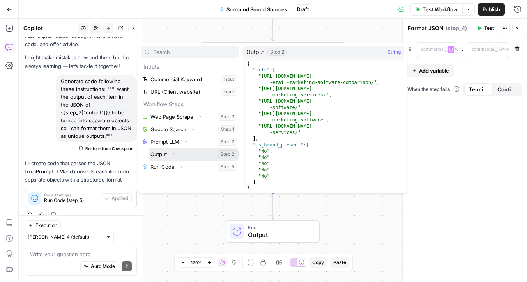
click at [174, 153] on icon "button" at bounding box center [173, 154] width 5 height 5
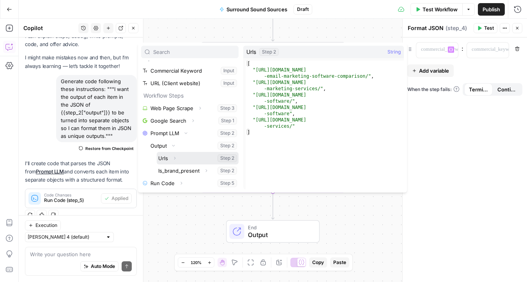
click at [186, 159] on button "Select variable Urls" at bounding box center [198, 158] width 82 height 12
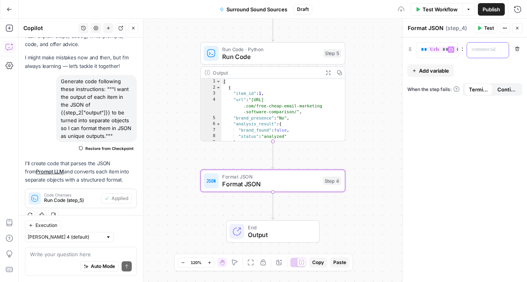
click at [491, 55] on div at bounding box center [481, 50] width 29 height 15
click at [439, 65] on button "Add variable" at bounding box center [431, 70] width 46 height 12
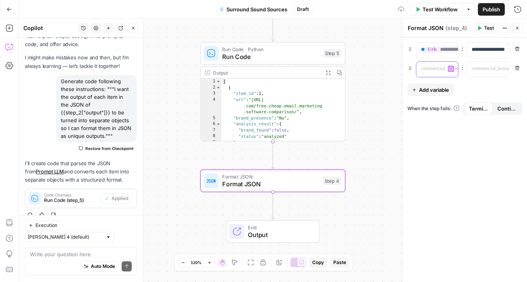
click at [450, 70] on icon "button" at bounding box center [451, 69] width 4 height 4
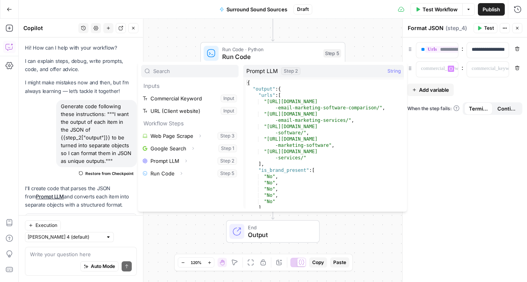
scroll to position [25, 0]
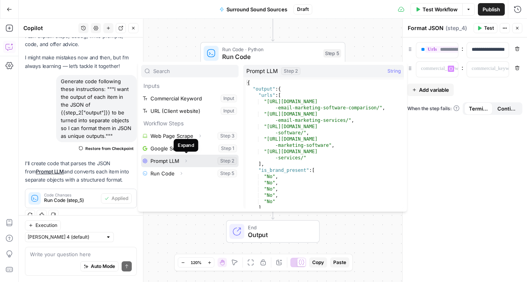
click at [188, 160] on button "Expand" at bounding box center [186, 161] width 10 height 10
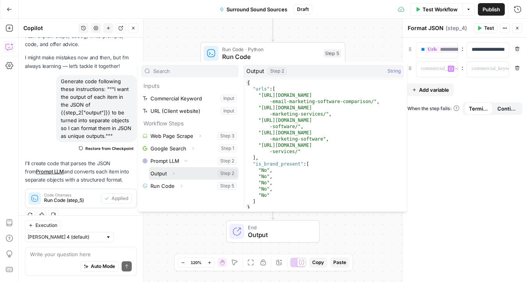
click at [173, 171] on icon "button" at bounding box center [173, 173] width 5 height 5
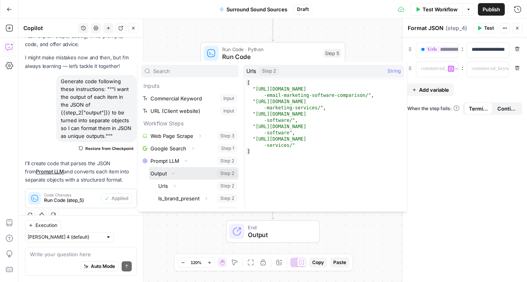
scroll to position [9, 0]
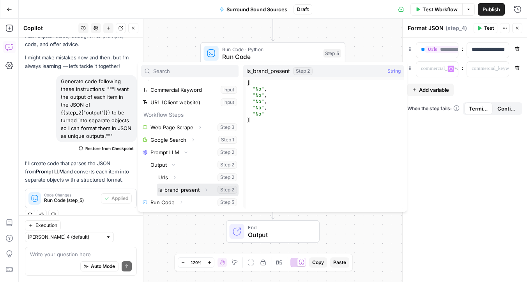
click at [190, 189] on button "Select variable Is_brand_present" at bounding box center [198, 189] width 82 height 12
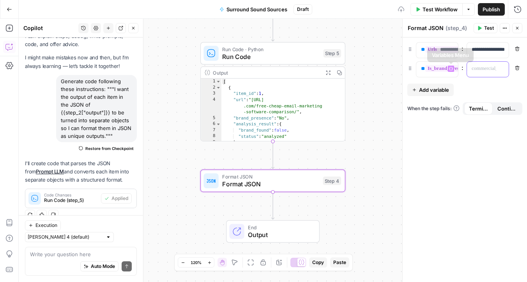
click at [475, 67] on p at bounding box center [482, 69] width 20 height 8
click at [487, 89] on div "**********" at bounding box center [465, 159] width 124 height 244
click at [459, 171] on div "**********" at bounding box center [465, 159] width 124 height 244
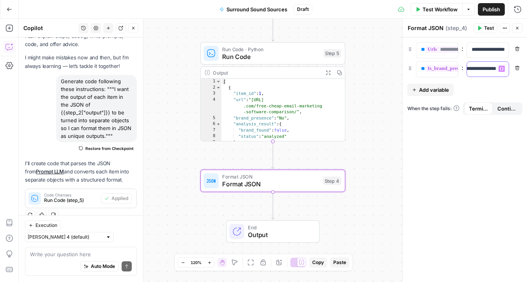
scroll to position [0, 30]
drag, startPoint x: 490, startPoint y: 67, endPoint x: 512, endPoint y: 74, distance: 22.7
click at [512, 74] on div "**********" at bounding box center [465, 69] width 115 height 16
click at [493, 93] on div "**********" at bounding box center [465, 159] width 124 height 244
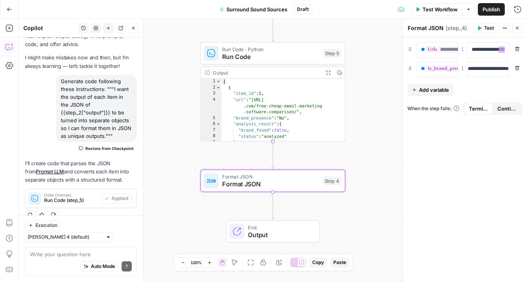
click at [490, 30] on span "Test" at bounding box center [489, 28] width 10 height 7
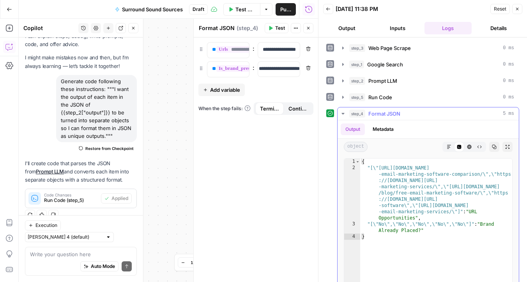
scroll to position [38, 0]
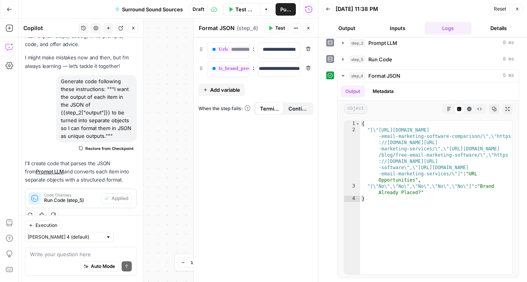
click at [520, 9] on icon "button" at bounding box center [517, 9] width 5 height 5
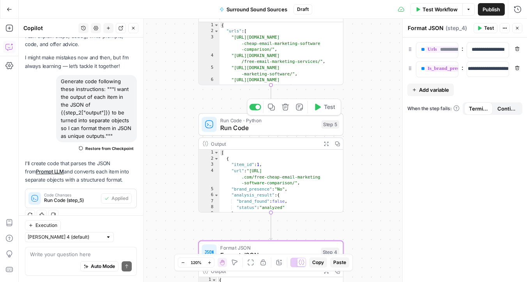
click at [285, 106] on icon "button" at bounding box center [285, 106] width 7 height 7
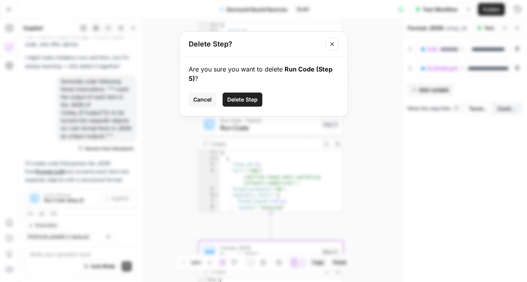
click at [251, 101] on span "Delete Step" at bounding box center [242, 100] width 30 height 8
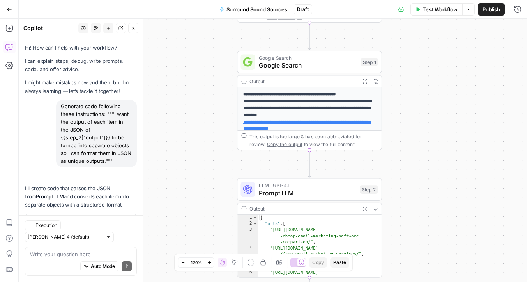
scroll to position [20, 0]
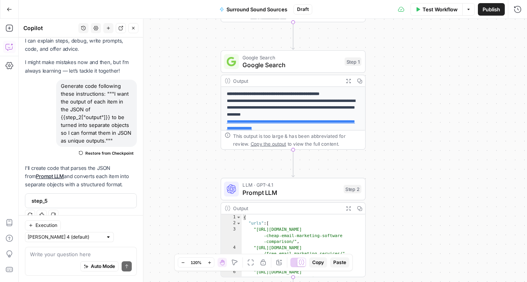
click at [36, 201] on span "step_5" at bounding box center [80, 201] width 97 height 8
drag, startPoint x: 0, startPoint y: 180, endPoint x: 7, endPoint y: 172, distance: 11.0
click at [7, 172] on div "Add Steps Copilot Settings AirOps Academy Help Give Feedback Shortcuts" at bounding box center [9, 150] width 19 height 263
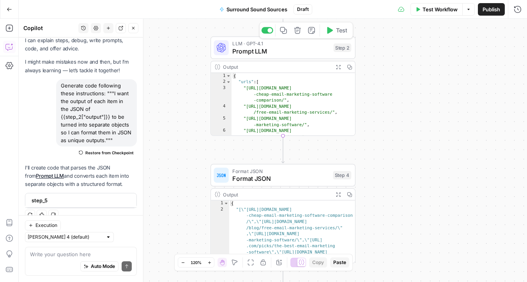
click at [246, 48] on span "Prompt LLM" at bounding box center [281, 50] width 98 height 9
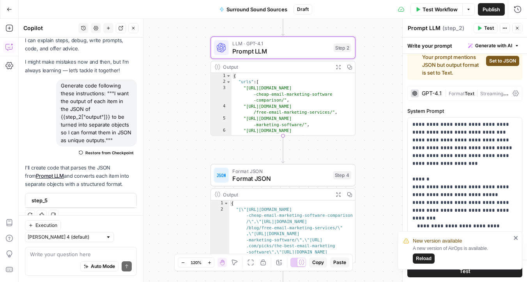
scroll to position [0, 0]
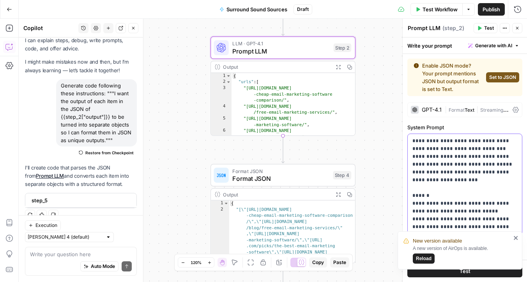
click at [458, 152] on p "**********" at bounding box center [465, 262] width 105 height 250
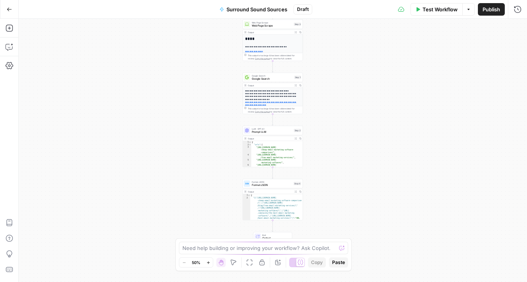
click at [271, 127] on span "LLM · GPT-4.1" at bounding box center [272, 128] width 41 height 3
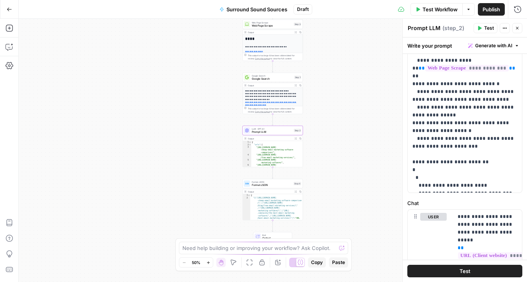
scroll to position [341, 0]
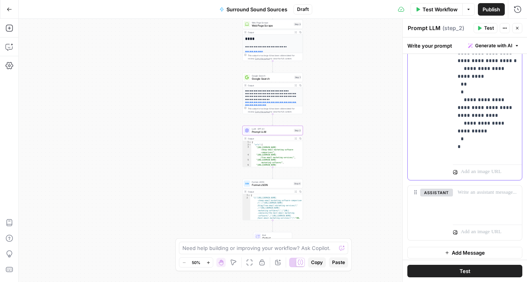
scroll to position [629, 0]
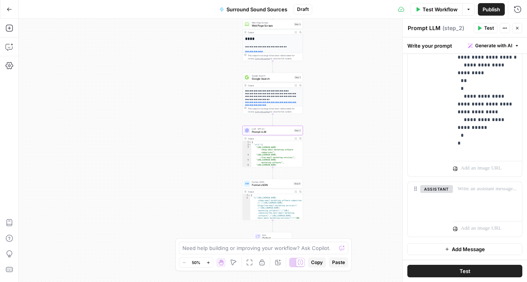
click at [472, 270] on button "Test" at bounding box center [465, 270] width 115 height 12
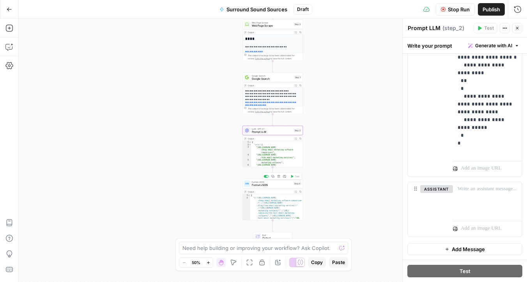
click at [275, 186] on span "Format JSON" at bounding box center [272, 185] width 41 height 4
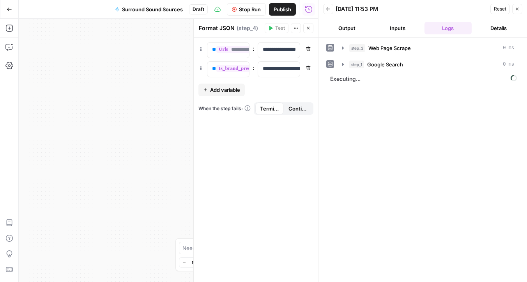
click at [517, 7] on icon "button" at bounding box center [517, 9] width 5 height 5
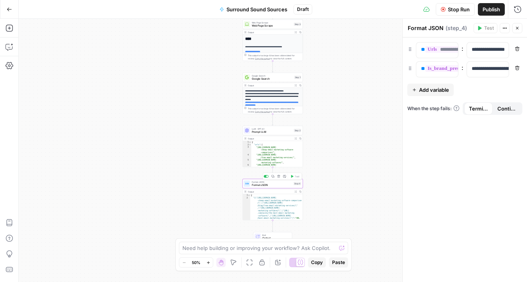
click at [267, 184] on span "Format JSON" at bounding box center [272, 185] width 41 height 4
click at [420, 48] on div "**********" at bounding box center [431, 50] width 29 height 15
click at [477, 49] on p "**********" at bounding box center [482, 50] width 20 height 8
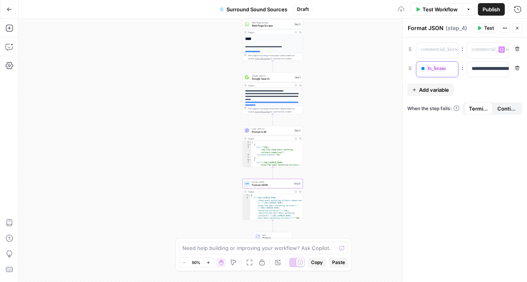
click at [419, 68] on div "**********" at bounding box center [431, 69] width 29 height 15
click at [474, 66] on p "**********" at bounding box center [482, 69] width 20 height 8
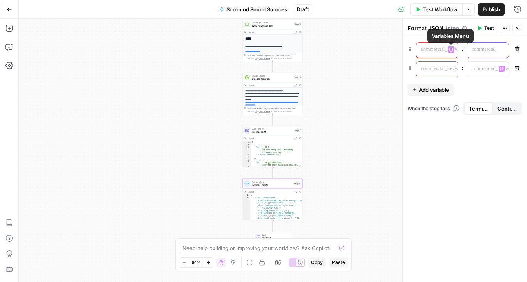
click at [480, 50] on p at bounding box center [488, 50] width 32 height 8
click at [454, 50] on button "Variables Menu" at bounding box center [451, 49] width 6 height 6
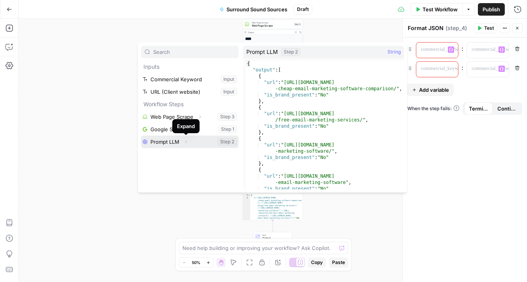
click at [188, 142] on icon "button" at bounding box center [186, 141] width 5 height 5
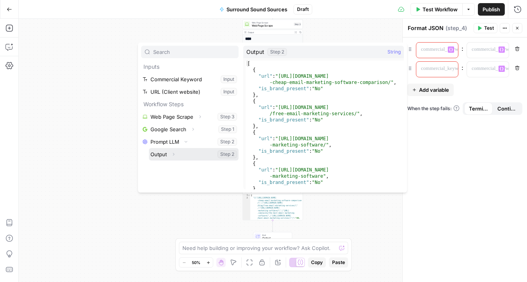
click at [176, 154] on button "Expand" at bounding box center [173, 154] width 10 height 10
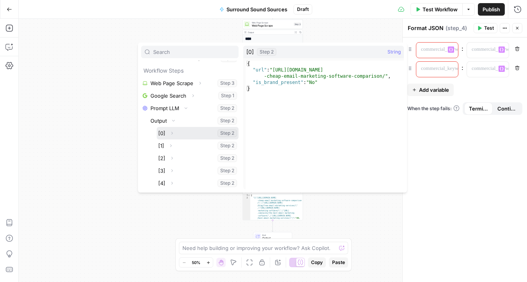
click at [158, 133] on button "Select variable [0]" at bounding box center [198, 133] width 82 height 12
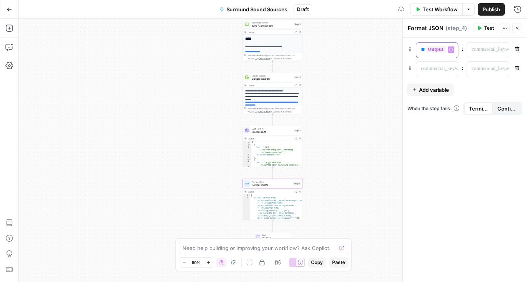
click at [421, 51] on div "**********" at bounding box center [431, 50] width 29 height 15
click at [437, 69] on p at bounding box center [431, 69] width 20 height 8
paste div
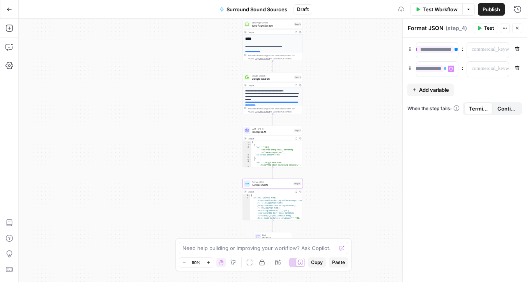
click at [443, 94] on button "Add variable" at bounding box center [431, 89] width 46 height 12
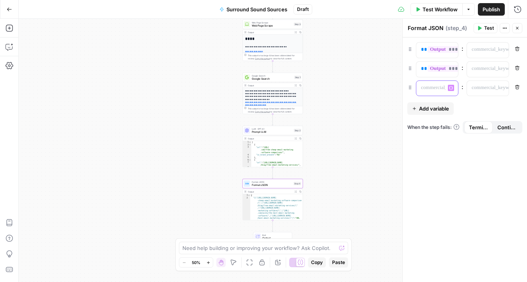
click at [437, 91] on p at bounding box center [431, 88] width 20 height 8
paste div
click at [438, 105] on span "Add variable" at bounding box center [434, 109] width 30 height 8
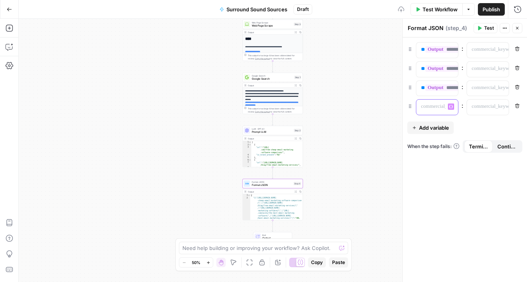
click at [439, 109] on p at bounding box center [431, 107] width 20 height 8
paste div
click at [428, 125] on span "Add variable" at bounding box center [434, 128] width 30 height 8
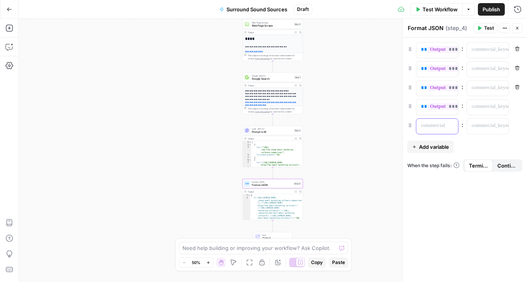
click at [429, 124] on p at bounding box center [431, 126] width 20 height 8
paste div
click at [438, 148] on span "Add variable" at bounding box center [434, 147] width 30 height 8
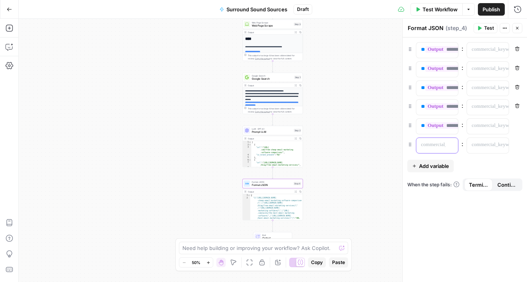
click at [438, 148] on p at bounding box center [431, 145] width 20 height 8
paste div
click at [430, 164] on span "Add variable" at bounding box center [434, 166] width 30 height 8
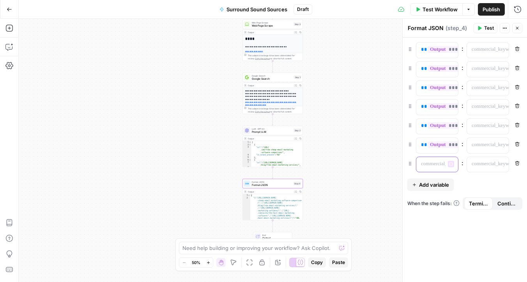
click at [431, 165] on p at bounding box center [431, 164] width 20 height 8
paste div
click at [436, 181] on span "Add variable" at bounding box center [434, 185] width 30 height 8
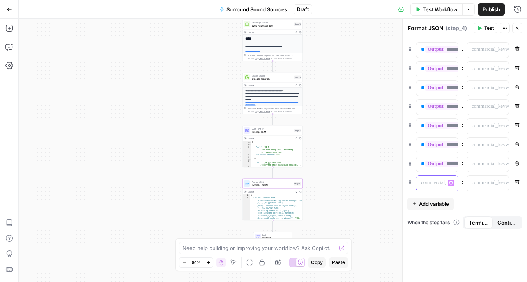
click at [436, 181] on p at bounding box center [431, 183] width 20 height 8
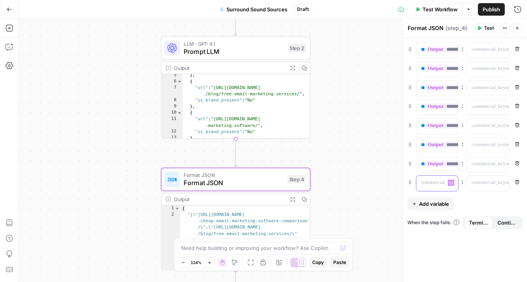
scroll to position [34, 0]
click at [418, 165] on div "**********" at bounding box center [431, 164] width 29 height 15
click at [433, 190] on div at bounding box center [431, 183] width 29 height 15
paste div
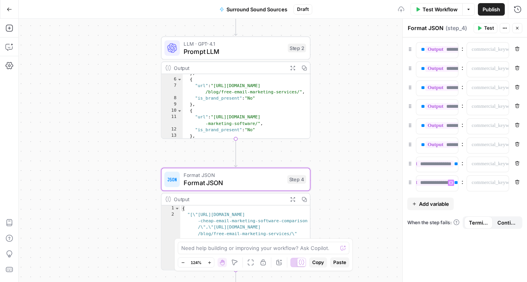
scroll to position [0, 37]
click at [439, 204] on span "Add variable" at bounding box center [434, 204] width 30 height 8
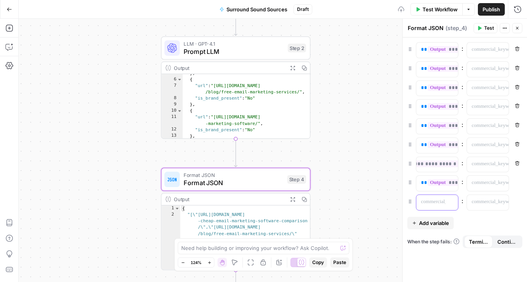
click at [437, 202] on p at bounding box center [431, 202] width 20 height 8
paste div
click at [431, 219] on span "Add variable" at bounding box center [434, 223] width 30 height 8
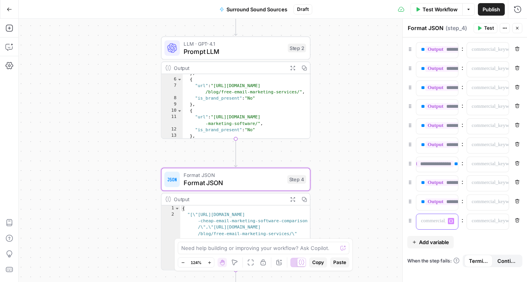
click at [431, 219] on p at bounding box center [431, 221] width 20 height 8
paste div
click at [427, 239] on span "Add variable" at bounding box center [434, 242] width 30 height 8
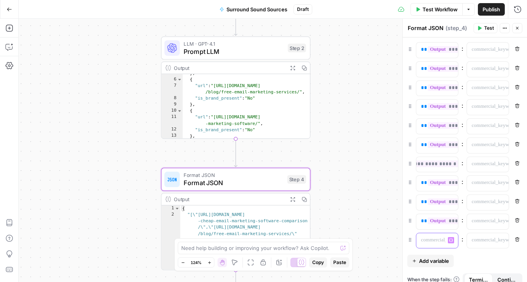
click at [430, 239] on p at bounding box center [431, 240] width 20 height 8
paste div
click at [504, 255] on div "**********" at bounding box center [465, 163] width 124 height 253
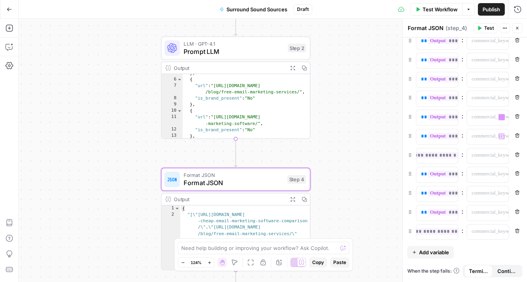
scroll to position [0, 0]
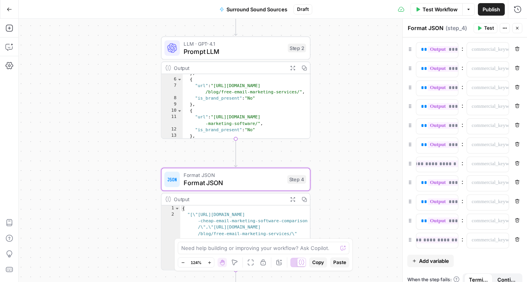
click at [486, 30] on span "Test" at bounding box center [489, 28] width 10 height 7
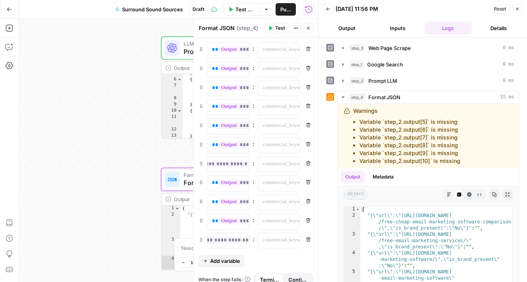
click at [518, 11] on icon "button" at bounding box center [517, 9] width 5 height 5
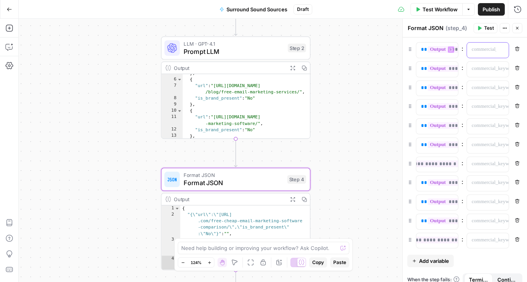
click at [481, 48] on p at bounding box center [482, 50] width 20 height 8
click at [482, 64] on div at bounding box center [481, 69] width 29 height 15
paste div
click at [481, 73] on div "**********" at bounding box center [481, 69] width 29 height 15
click at [484, 88] on p at bounding box center [482, 88] width 20 height 8
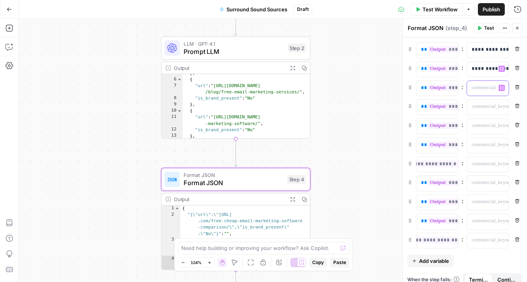
paste div
click at [484, 105] on p at bounding box center [482, 107] width 20 height 8
paste div
click at [488, 134] on div "“/” to reference Variables Menu" at bounding box center [488, 126] width 43 height 16
click at [488, 129] on p at bounding box center [482, 126] width 20 height 8
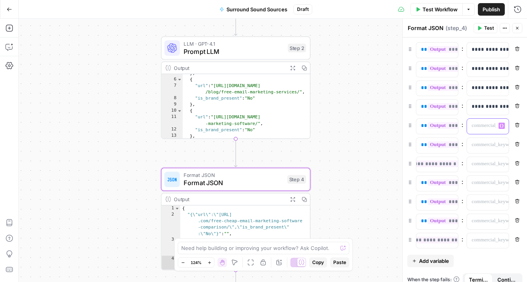
paste div
click at [492, 147] on div at bounding box center [481, 145] width 29 height 15
paste div
click at [488, 165] on p at bounding box center [482, 164] width 20 height 8
paste div
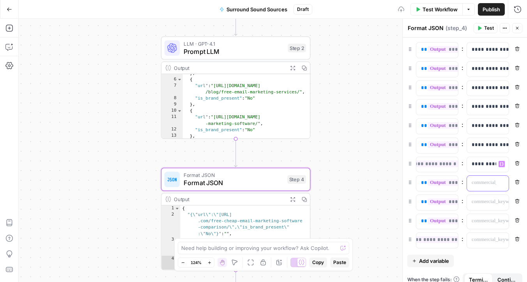
click at [489, 187] on div at bounding box center [481, 183] width 29 height 15
paste div
click at [487, 196] on div at bounding box center [481, 202] width 29 height 15
paste div
click at [482, 229] on div "“/” to reference Variables Menu" at bounding box center [488, 221] width 43 height 16
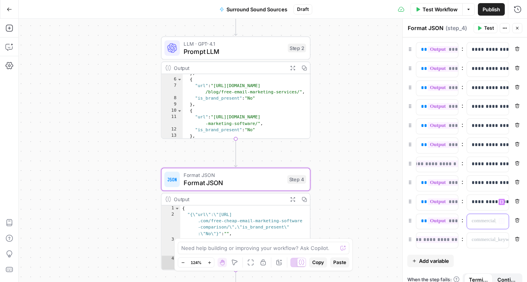
click at [482, 223] on p at bounding box center [482, 221] width 20 height 8
paste div
click at [481, 238] on p at bounding box center [482, 240] width 20 height 8
paste div
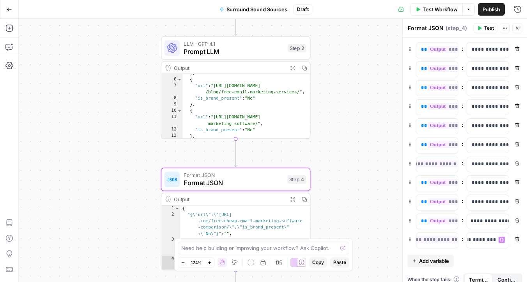
scroll to position [0, 0]
click at [490, 31] on span "Test" at bounding box center [489, 28] width 10 height 7
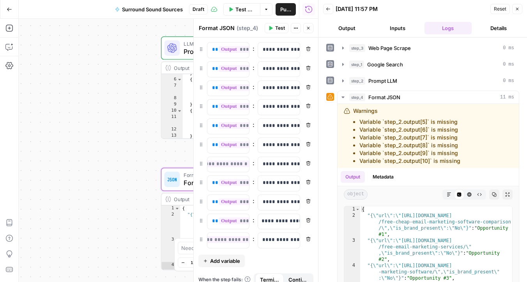
click at [516, 11] on icon "button" at bounding box center [517, 9] width 5 height 5
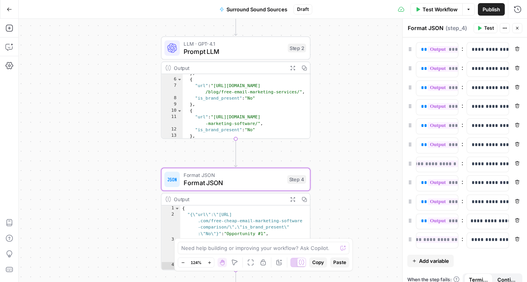
scroll to position [9, 0]
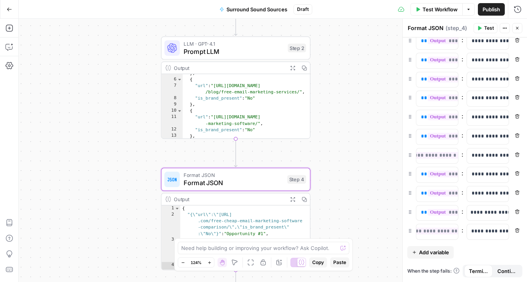
click at [501, 268] on span "Continue" at bounding box center [507, 271] width 19 height 8
click at [476, 27] on button "Test" at bounding box center [486, 28] width 24 height 10
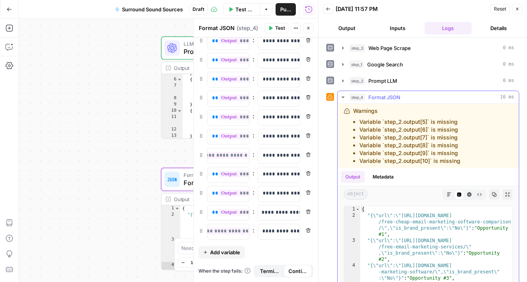
scroll to position [85, 0]
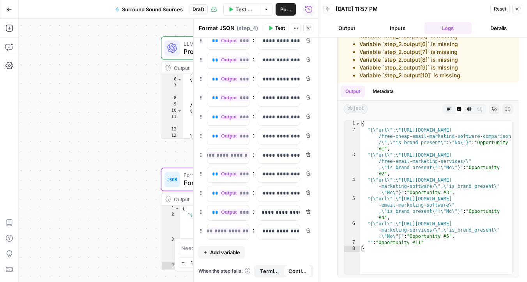
click at [518, 11] on icon "button" at bounding box center [517, 9] width 5 height 5
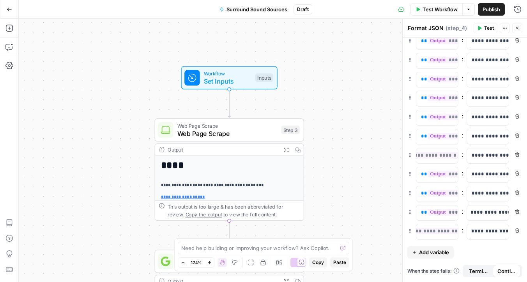
click at [485, 25] on span "Test" at bounding box center [489, 28] width 10 height 7
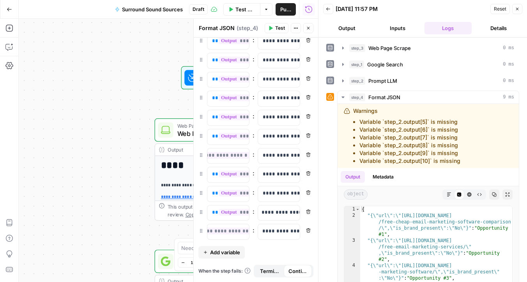
click at [520, 12] on button "Close" at bounding box center [517, 9] width 10 height 10
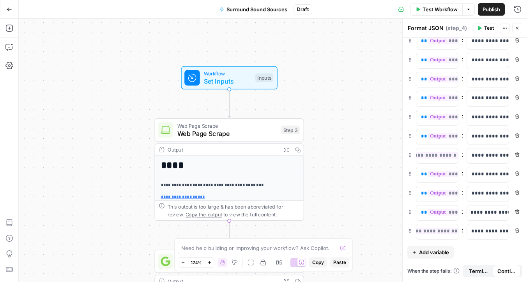
click at [210, 74] on span "Workflow" at bounding box center [228, 73] width 48 height 8
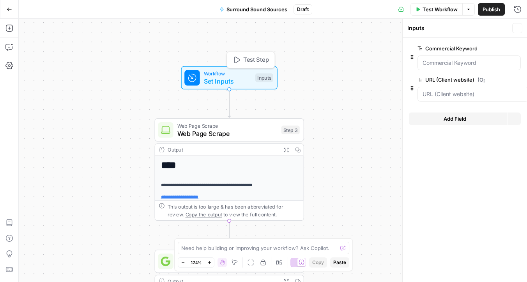
click at [237, 63] on icon "button" at bounding box center [237, 60] width 8 height 8
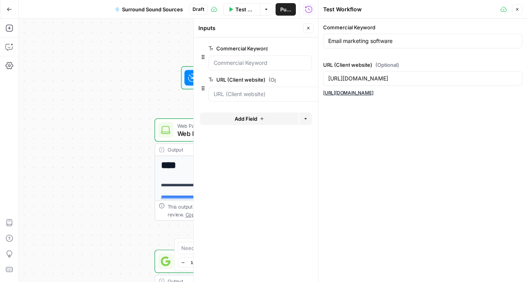
click at [519, 10] on icon "button" at bounding box center [517, 9] width 5 height 5
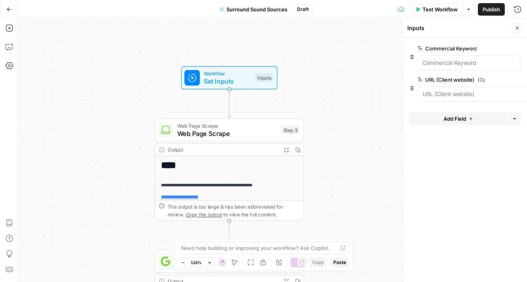
click at [520, 27] on button "Close" at bounding box center [517, 28] width 10 height 10
click at [440, 9] on span "Test Workflow" at bounding box center [440, 9] width 35 height 8
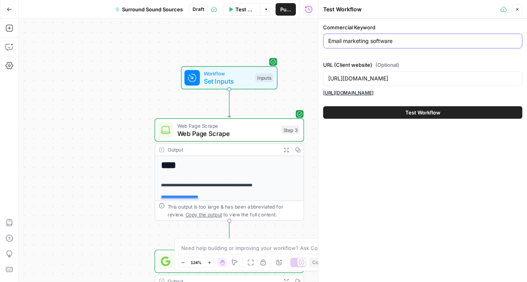
click at [342, 41] on input "Email marketing software" at bounding box center [422, 41] width 189 height 8
type input "Technical SEO agencies"
click at [392, 115] on button "Test Workflow" at bounding box center [422, 112] width 199 height 12
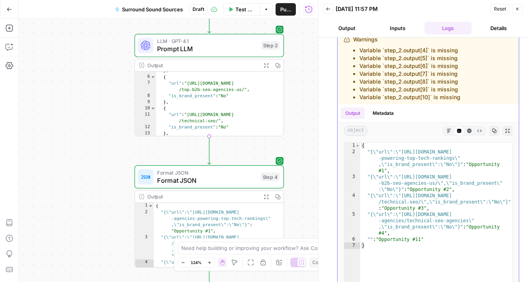
scroll to position [85, 0]
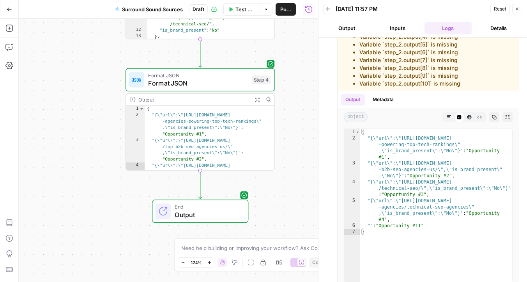
click at [515, 9] on button "Close" at bounding box center [517, 9] width 10 height 10
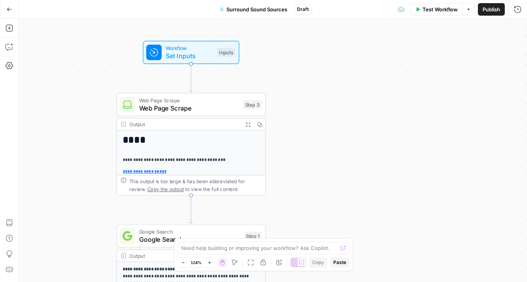
click at [475, 9] on div "Test Workflow Options Publish Run History" at bounding box center [419, 9] width 215 height 18
click at [469, 9] on icon "button" at bounding box center [469, 9] width 2 height 1
click at [502, 37] on div "**********" at bounding box center [273, 150] width 509 height 263
click at [496, 10] on span "Publish" at bounding box center [492, 9] width 18 height 8
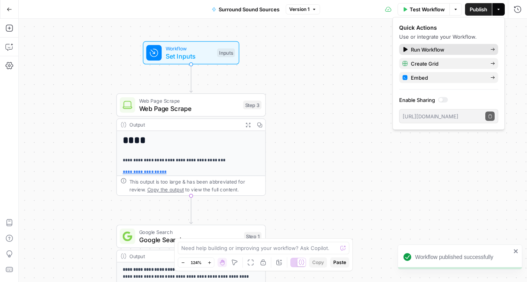
click at [438, 52] on span "Run Workflow" at bounding box center [447, 50] width 73 height 8
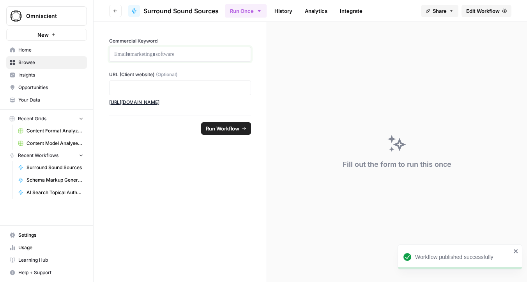
click at [192, 53] on p at bounding box center [180, 54] width 132 height 8
click at [154, 92] on div at bounding box center [180, 87] width 142 height 15
click at [154, 91] on p at bounding box center [180, 88] width 132 height 8
click at [160, 155] on form "**********" at bounding box center [181, 152] width 174 height 260
click at [160, 87] on p at bounding box center [180, 88] width 132 height 8
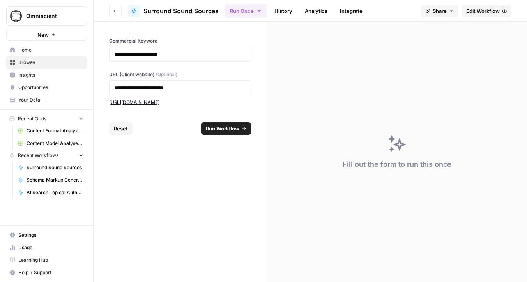
click at [241, 139] on footer "Reset Run Workflow" at bounding box center [180, 127] width 142 height 25
click at [240, 135] on footer "Reset Run Workflow" at bounding box center [180, 127] width 142 height 25
click at [240, 130] on button "Run Workflow" at bounding box center [226, 128] width 50 height 12
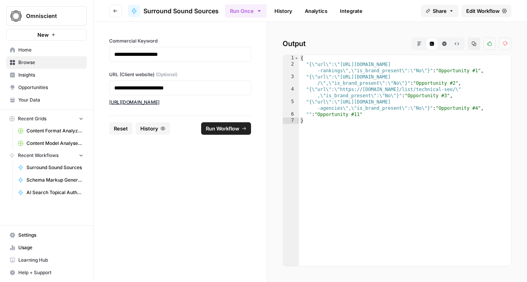
click at [420, 44] on icon "button" at bounding box center [419, 43] width 5 height 5
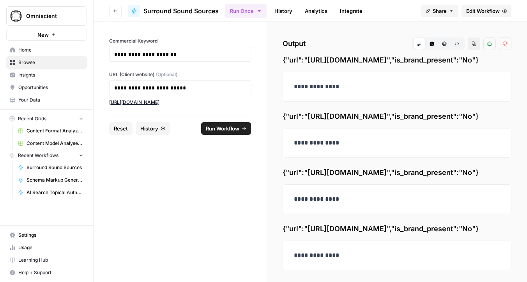
click at [436, 43] on button "Code Editor" at bounding box center [432, 43] width 12 height 12
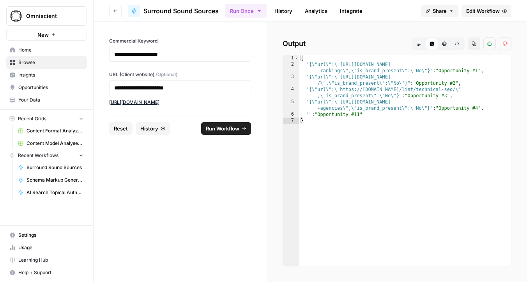
click at [443, 44] on icon "button" at bounding box center [445, 44] width 4 height 4
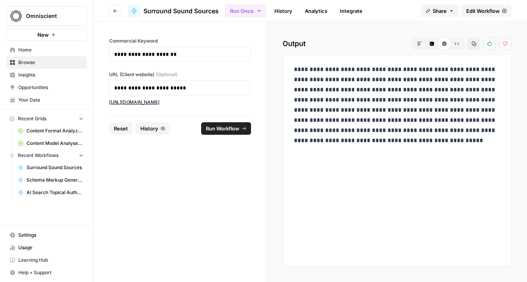
click at [452, 44] on button "Raw Output" at bounding box center [457, 43] width 12 height 12
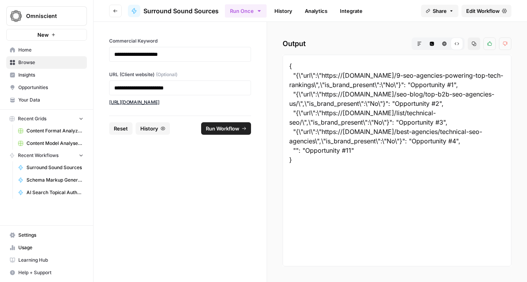
click at [443, 44] on icon "button" at bounding box center [444, 43] width 5 height 5
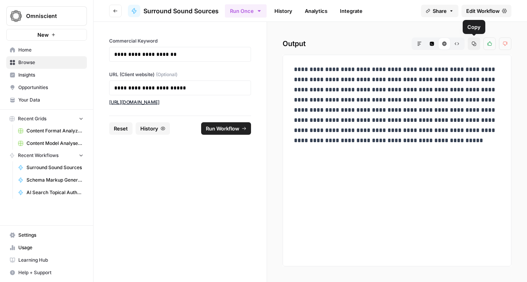
click at [433, 45] on icon "button" at bounding box center [432, 44] width 4 height 4
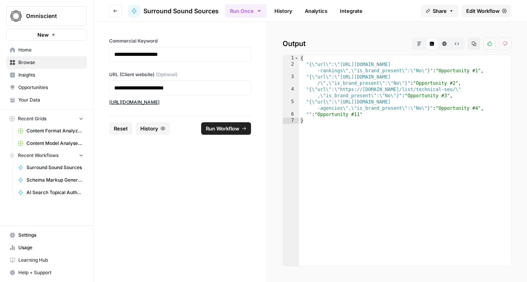
click at [418, 45] on icon "button" at bounding box center [419, 43] width 5 height 5
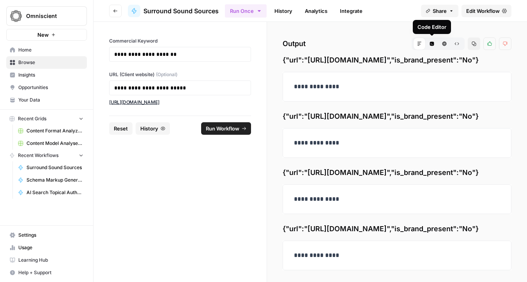
click at [434, 41] on button "Code Editor" at bounding box center [432, 43] width 12 height 12
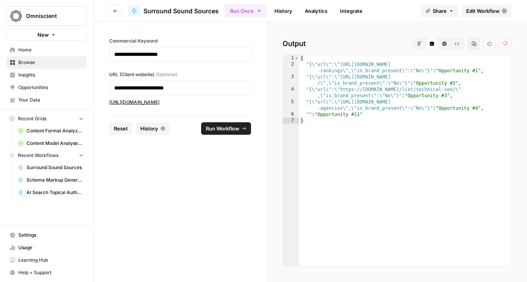
click at [454, 42] on button "Raw Output" at bounding box center [457, 43] width 12 height 12
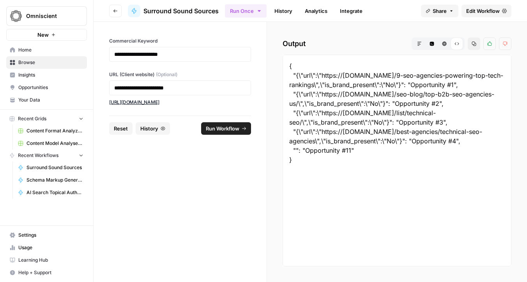
click at [448, 43] on button "HTML Viewer" at bounding box center [444, 43] width 12 height 12
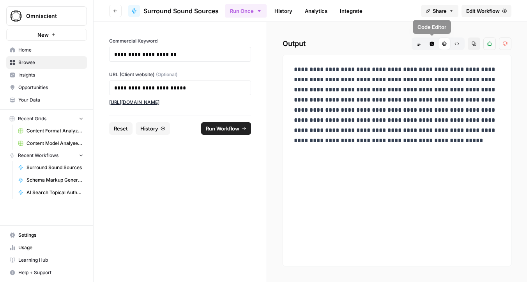
click at [418, 43] on icon "button" at bounding box center [419, 43] width 5 height 5
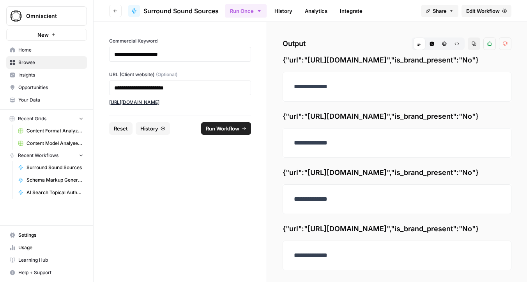
click at [455, 14] on button "Share" at bounding box center [439, 11] width 37 height 12
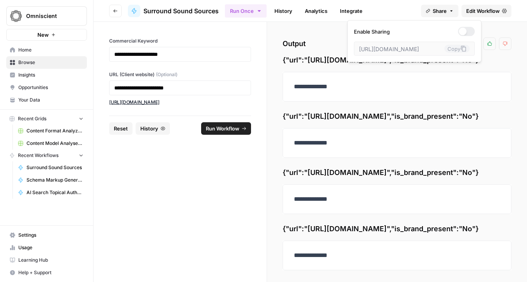
click at [479, 14] on span "Edit Workflow" at bounding box center [483, 11] width 34 height 8
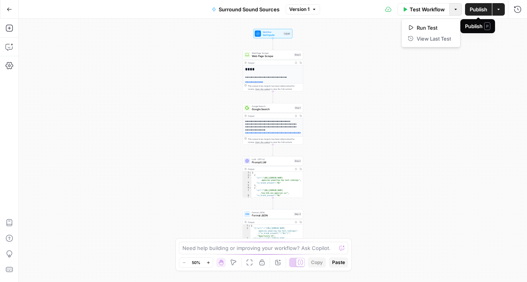
click at [460, 12] on button "Options" at bounding box center [456, 9] width 12 height 12
click at [501, 15] on button "Actions" at bounding box center [499, 9] width 12 height 12
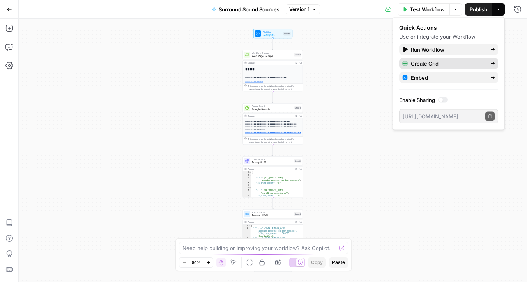
click at [455, 60] on span "Create Grid" at bounding box center [447, 64] width 73 height 8
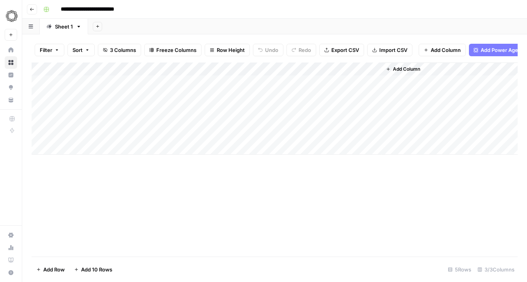
click at [204, 80] on div "Add Column" at bounding box center [275, 108] width 486 height 92
click at [154, 80] on div "Add Column" at bounding box center [275, 108] width 486 height 92
click at [133, 84] on body "**********" at bounding box center [263, 141] width 527 height 282
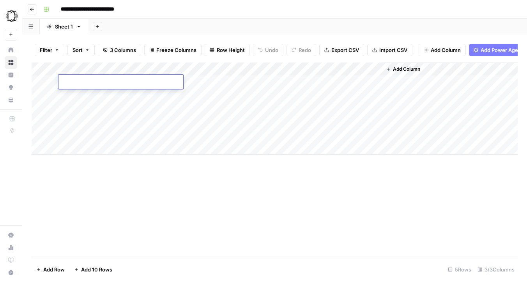
click at [133, 84] on textarea at bounding box center [121, 82] width 125 height 11
type textarea "**********"
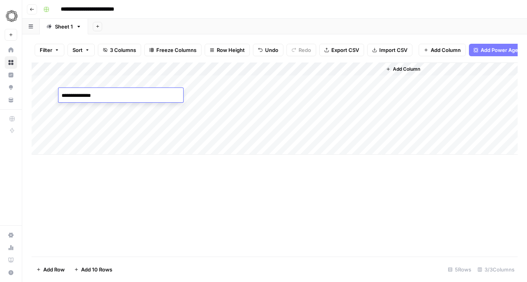
type textarea "**********"
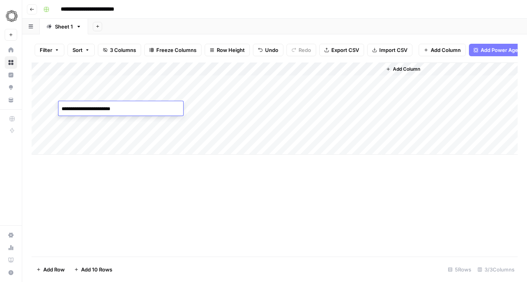
type textarea "**********"
click at [216, 81] on div "Add Column" at bounding box center [275, 108] width 486 height 92
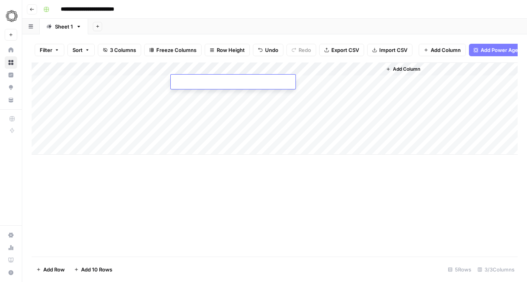
type textarea "**********"
click at [217, 94] on div "Add Column" at bounding box center [275, 108] width 486 height 92
click at [255, 85] on div "Add Column" at bounding box center [275, 108] width 486 height 92
drag, startPoint x: 283, startPoint y: 86, endPoint x: 280, endPoint y: 107, distance: 20.8
click at [280, 107] on div "Add Column" at bounding box center [275, 108] width 486 height 92
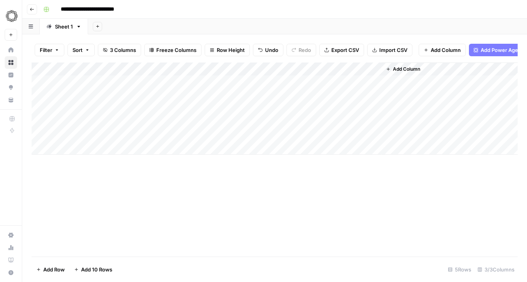
click at [328, 82] on div "Add Column" at bounding box center [275, 108] width 486 height 92
click at [331, 95] on div "Add Column" at bounding box center [275, 108] width 486 height 92
click at [330, 108] on div "Add Column" at bounding box center [275, 108] width 486 height 92
click at [361, 80] on div "Add Column" at bounding box center [275, 108] width 486 height 92
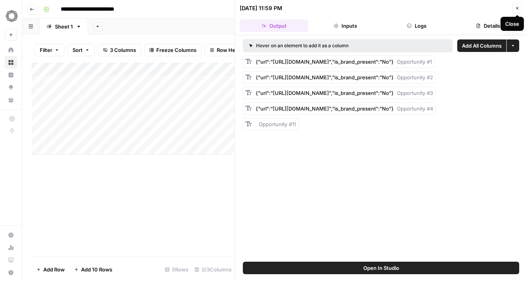
click at [520, 6] on icon "button" at bounding box center [517, 8] width 5 height 5
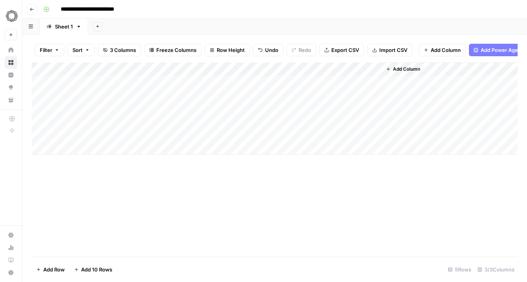
click at [351, 96] on div "Add Column" at bounding box center [275, 108] width 486 height 92
click at [363, 96] on div "Add Column" at bounding box center [275, 108] width 486 height 92
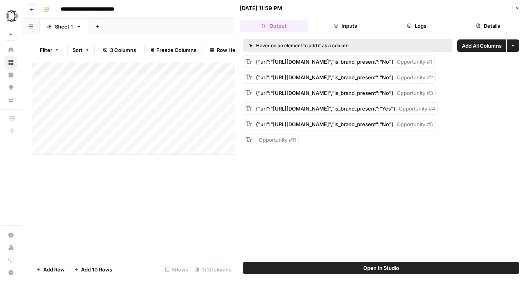
click at [515, 9] on button "Close" at bounding box center [517, 8] width 10 height 10
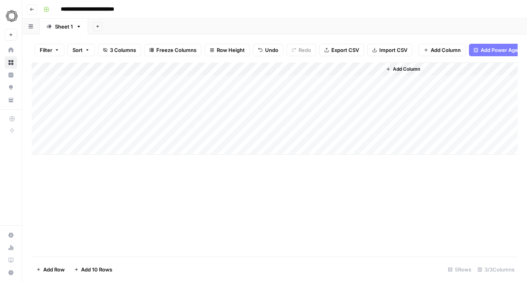
click at [356, 82] on div "Add Column" at bounding box center [275, 108] width 486 height 92
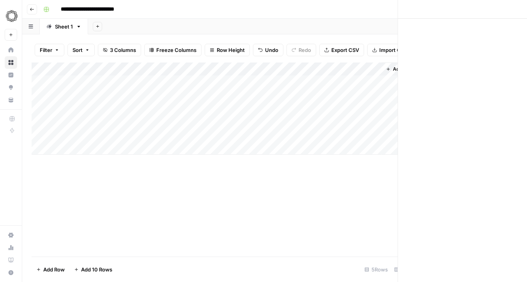
click at [356, 82] on div at bounding box center [332, 81] width 99 height 14
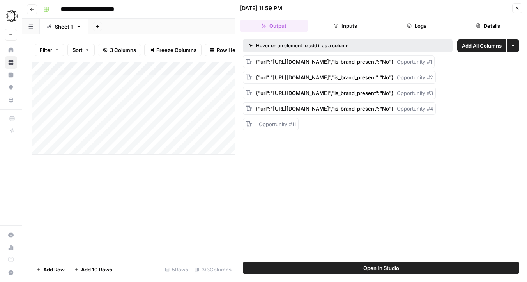
click at [496, 22] on button "Details" at bounding box center [488, 26] width 68 height 12
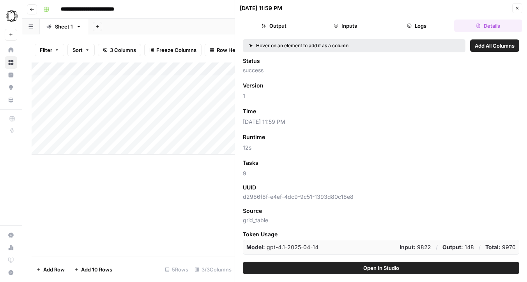
click at [285, 32] on button "Output" at bounding box center [274, 26] width 68 height 12
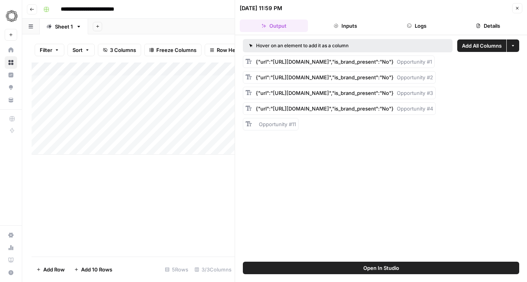
click at [514, 8] on button "Close" at bounding box center [517, 8] width 10 height 10
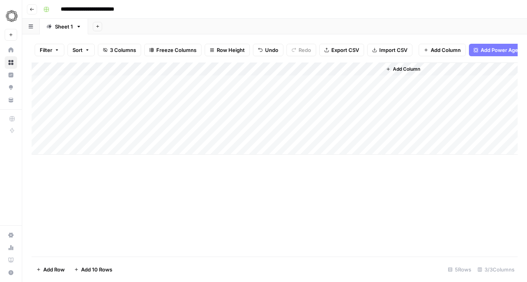
click at [254, 181] on div "Add Column" at bounding box center [275, 159] width 486 height 194
click at [36, 9] on button "Go back" at bounding box center [32, 9] width 10 height 10
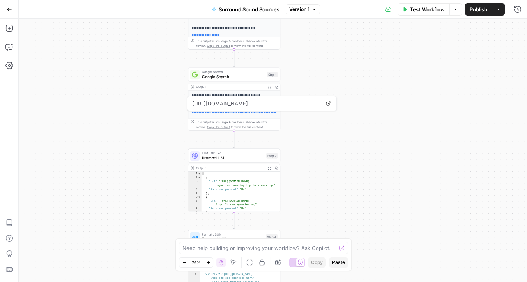
click at [163, 91] on div "**********" at bounding box center [273, 150] width 509 height 263
click at [309, 80] on div "**********" at bounding box center [273, 150] width 509 height 263
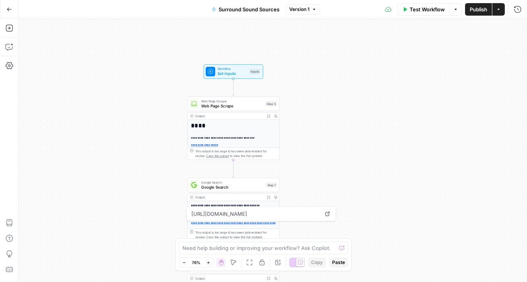
click at [225, 75] on span "Set Inputs" at bounding box center [233, 74] width 30 height 6
click at [229, 73] on span "Set Inputs" at bounding box center [233, 73] width 30 height 6
click at [246, 60] on span "Test Step" at bounding box center [250, 59] width 16 height 5
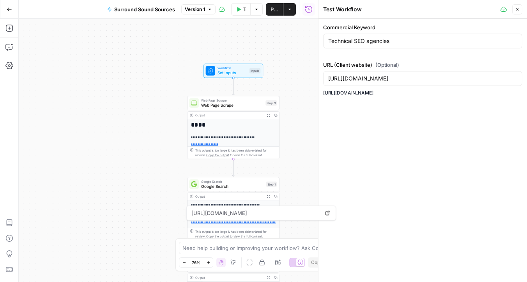
click at [519, 9] on icon "button" at bounding box center [517, 9] width 5 height 5
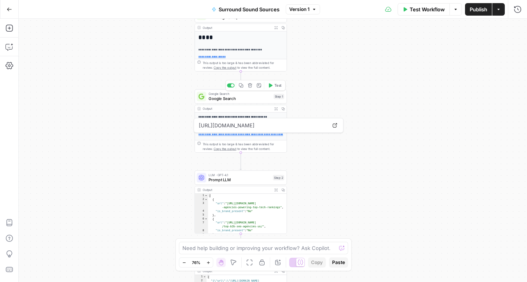
click at [223, 97] on span "Google Search" at bounding box center [240, 99] width 62 height 6
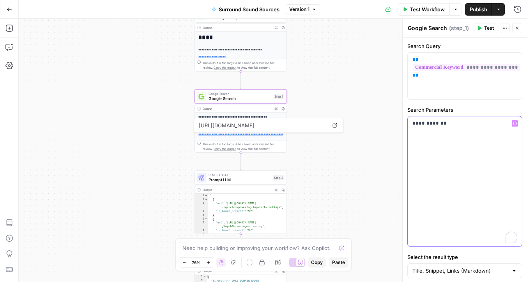
drag, startPoint x: 452, startPoint y: 124, endPoint x: 378, endPoint y: 124, distance: 74.5
click at [378, 124] on body "**********" at bounding box center [263, 141] width 527 height 282
click at [518, 30] on icon "button" at bounding box center [517, 28] width 5 height 5
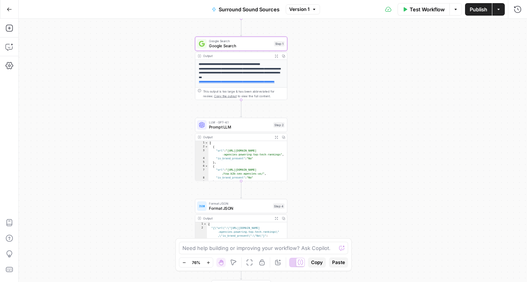
click at [234, 126] on span "Prompt LLM" at bounding box center [240, 127] width 62 height 6
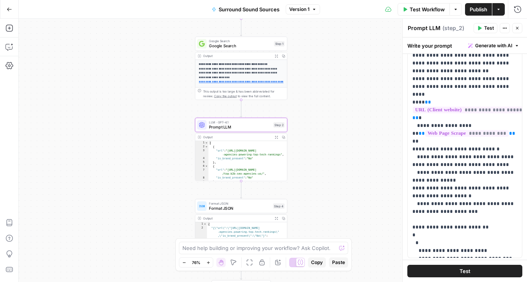
scroll to position [259, 0]
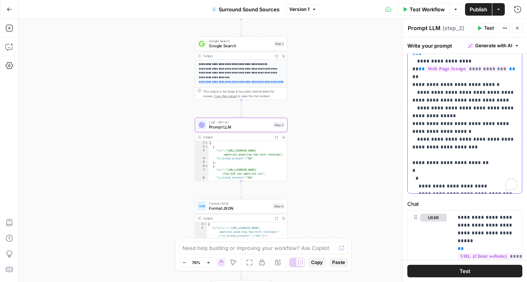
click at [459, 147] on p "**********" at bounding box center [465, 34] width 105 height 312
click at [497, 90] on p "**********" at bounding box center [465, 34] width 105 height 312
click at [521, 29] on button "Close" at bounding box center [517, 28] width 10 height 10
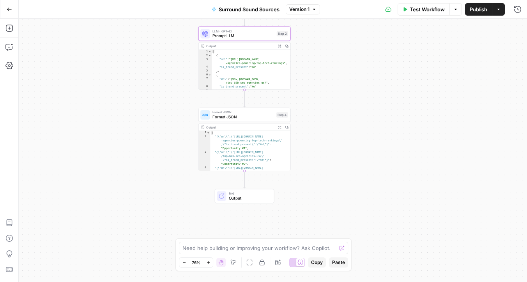
click at [431, 10] on span "Test Workflow" at bounding box center [427, 9] width 35 height 8
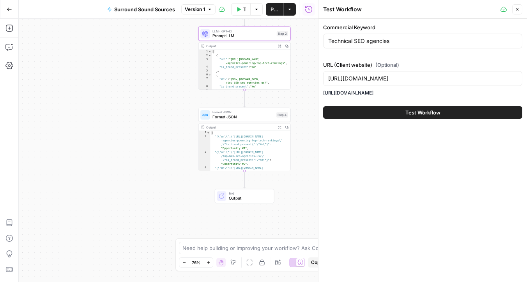
click at [518, 11] on icon "button" at bounding box center [517, 9] width 5 height 5
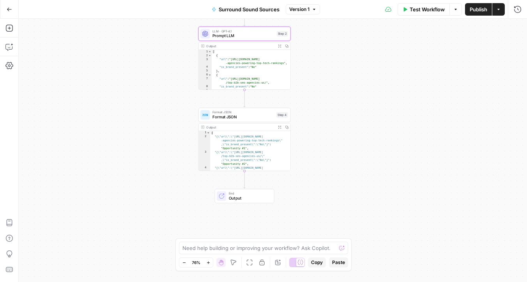
click at [504, 13] on button "Actions" at bounding box center [499, 9] width 12 height 12
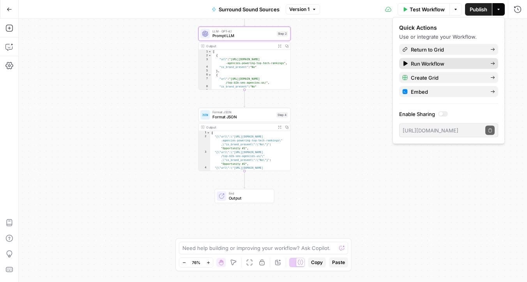
click at [450, 60] on span "Run Workflow" at bounding box center [447, 64] width 73 height 8
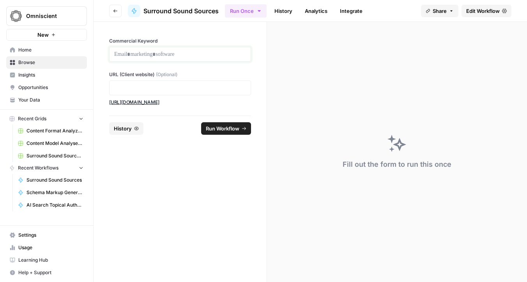
click at [202, 52] on p at bounding box center [180, 54] width 132 height 8
click at [169, 89] on p at bounding box center [180, 88] width 132 height 8
click at [230, 131] on span "Run Workflow" at bounding box center [223, 128] width 34 height 8
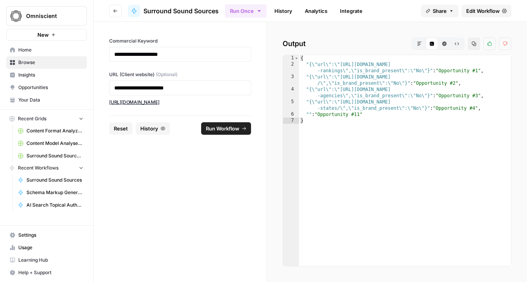
click at [167, 13] on span "Surround Sound Sources" at bounding box center [181, 10] width 75 height 9
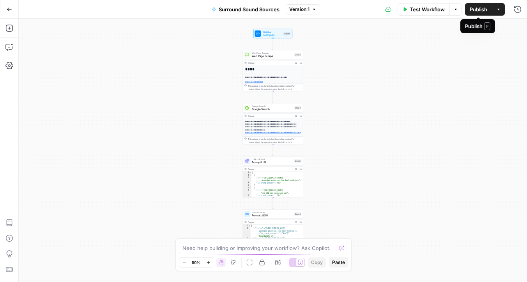
click at [479, 12] on span "Publish" at bounding box center [479, 9] width 18 height 8
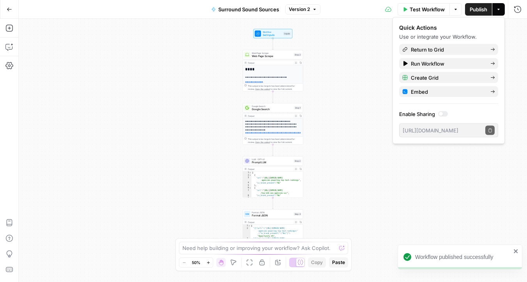
click at [444, 113] on div at bounding box center [443, 113] width 10 height 5
click at [488, 131] on button "Copy public execute URL" at bounding box center [490, 130] width 9 height 9
